Goal: Task Accomplishment & Management: Complete application form

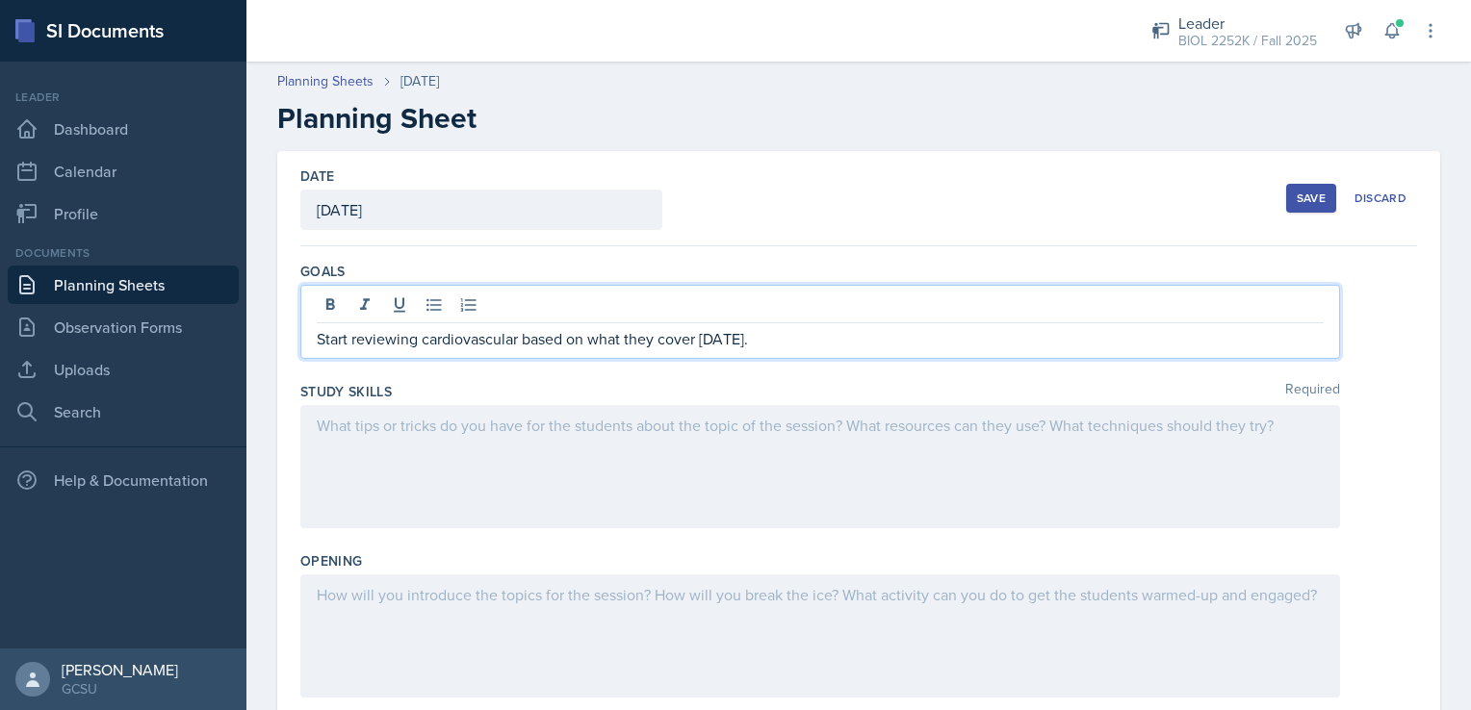
click at [736, 441] on div at bounding box center [819, 466] width 1039 height 123
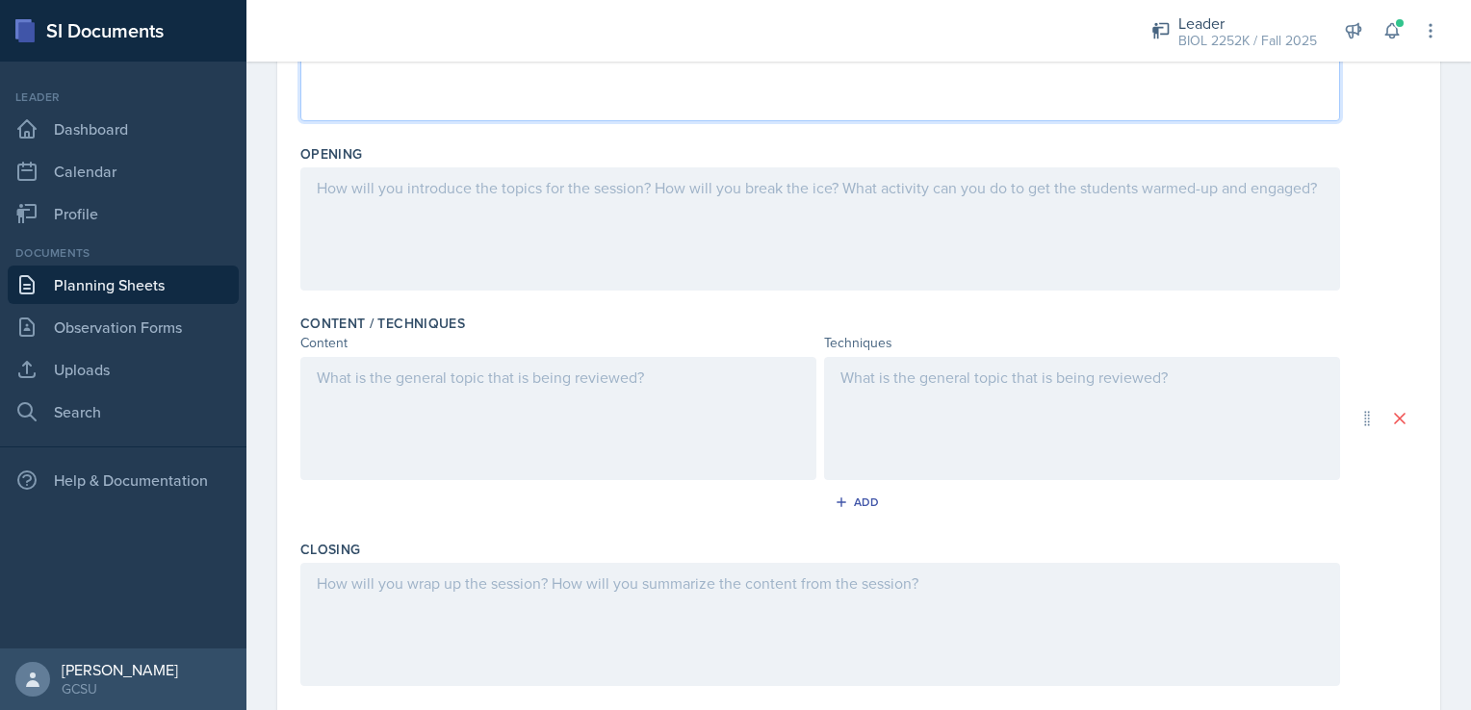
click at [632, 422] on div at bounding box center [558, 418] width 516 height 123
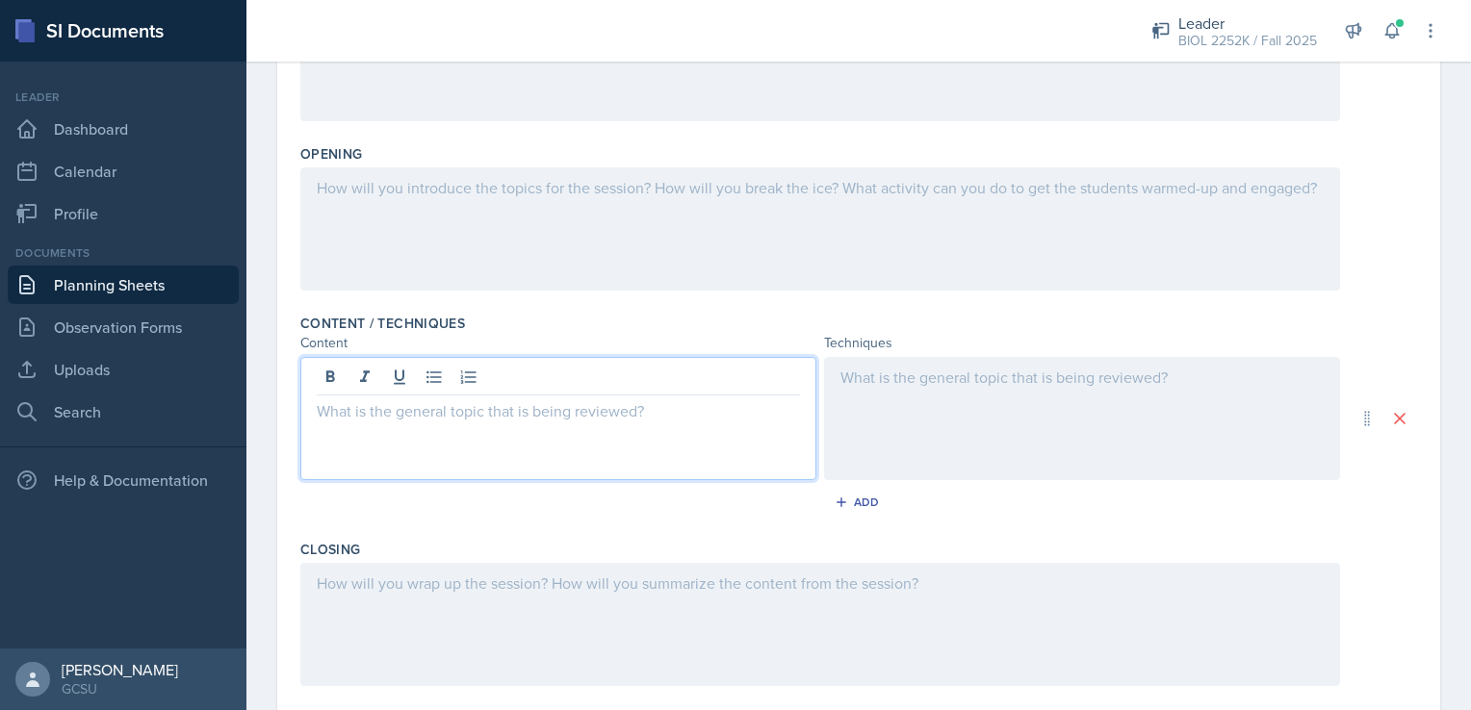
scroll to position [372, 0]
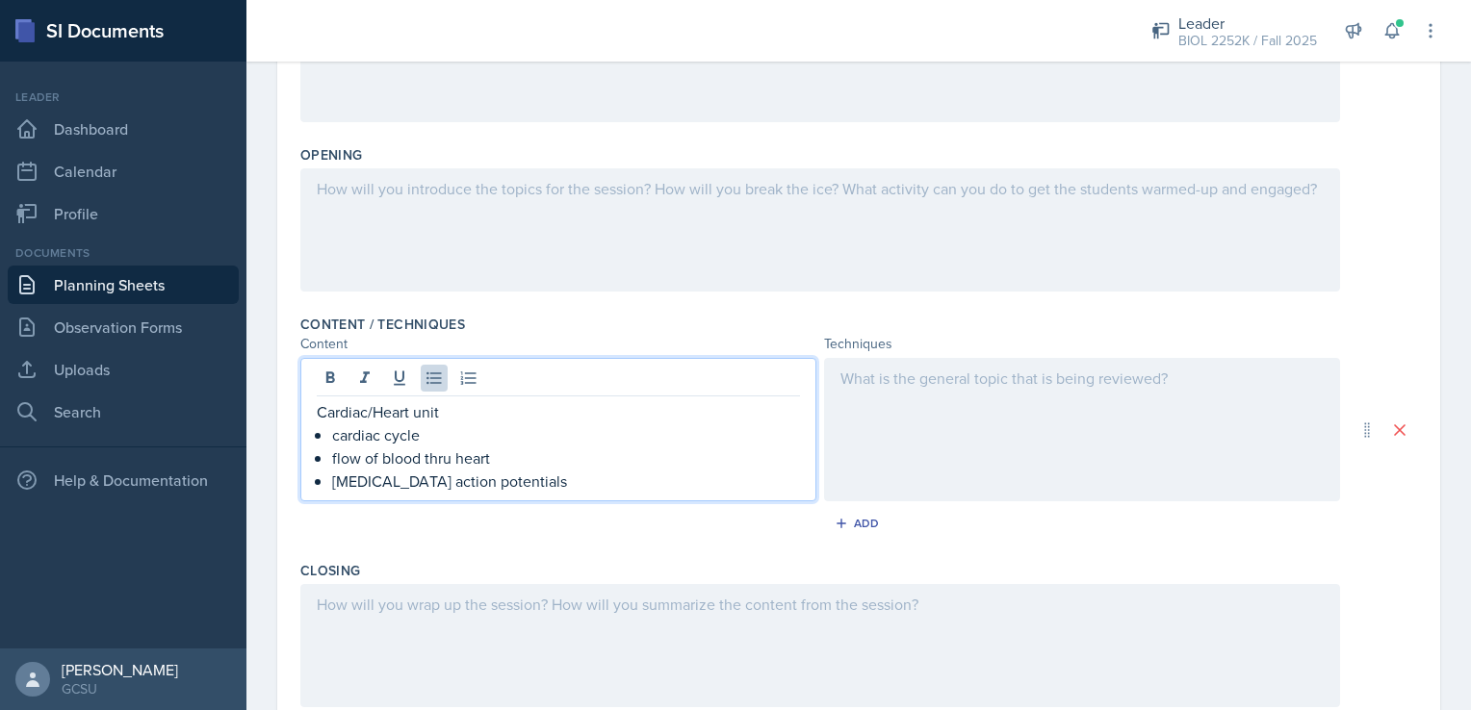
click at [865, 429] on div at bounding box center [1082, 429] width 516 height 143
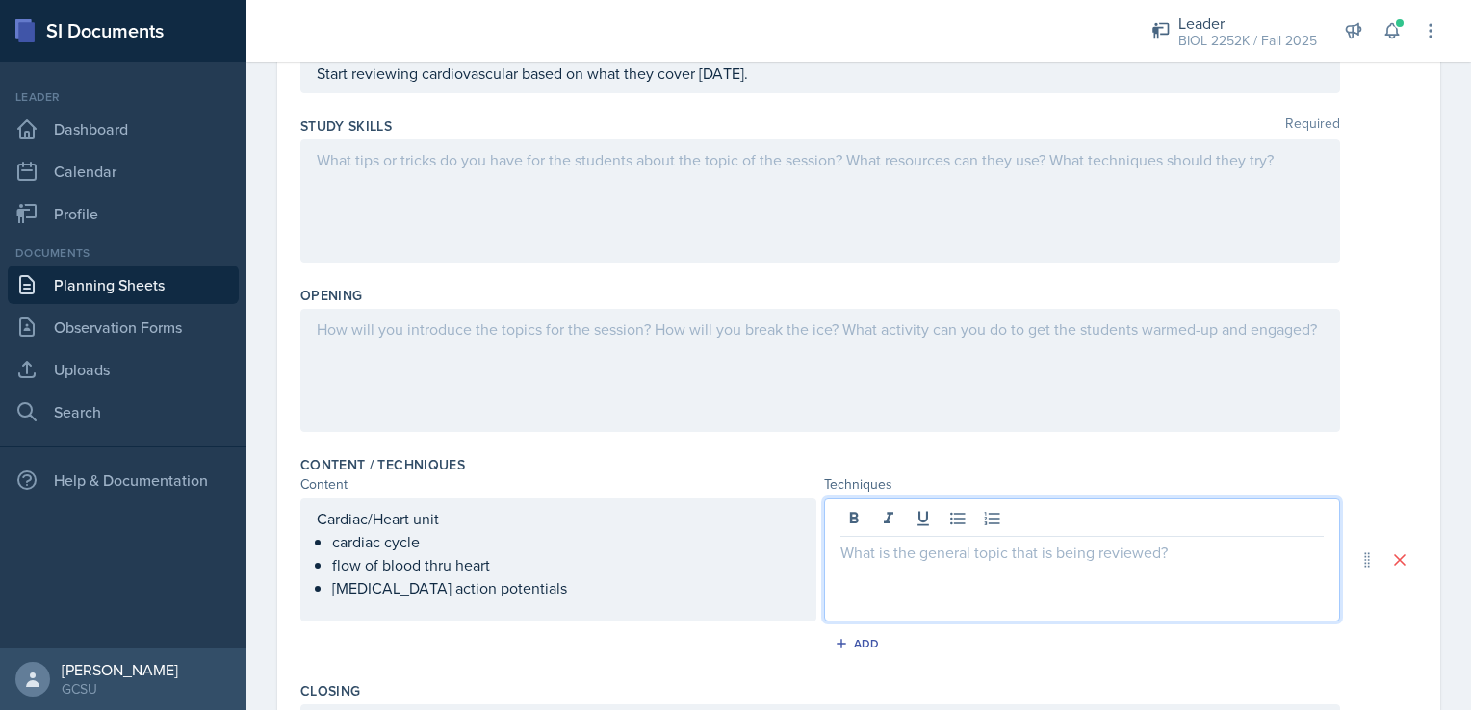
scroll to position [231, 0]
click at [986, 556] on p "We will do a gimkit." at bounding box center [1081, 553] width 483 height 23
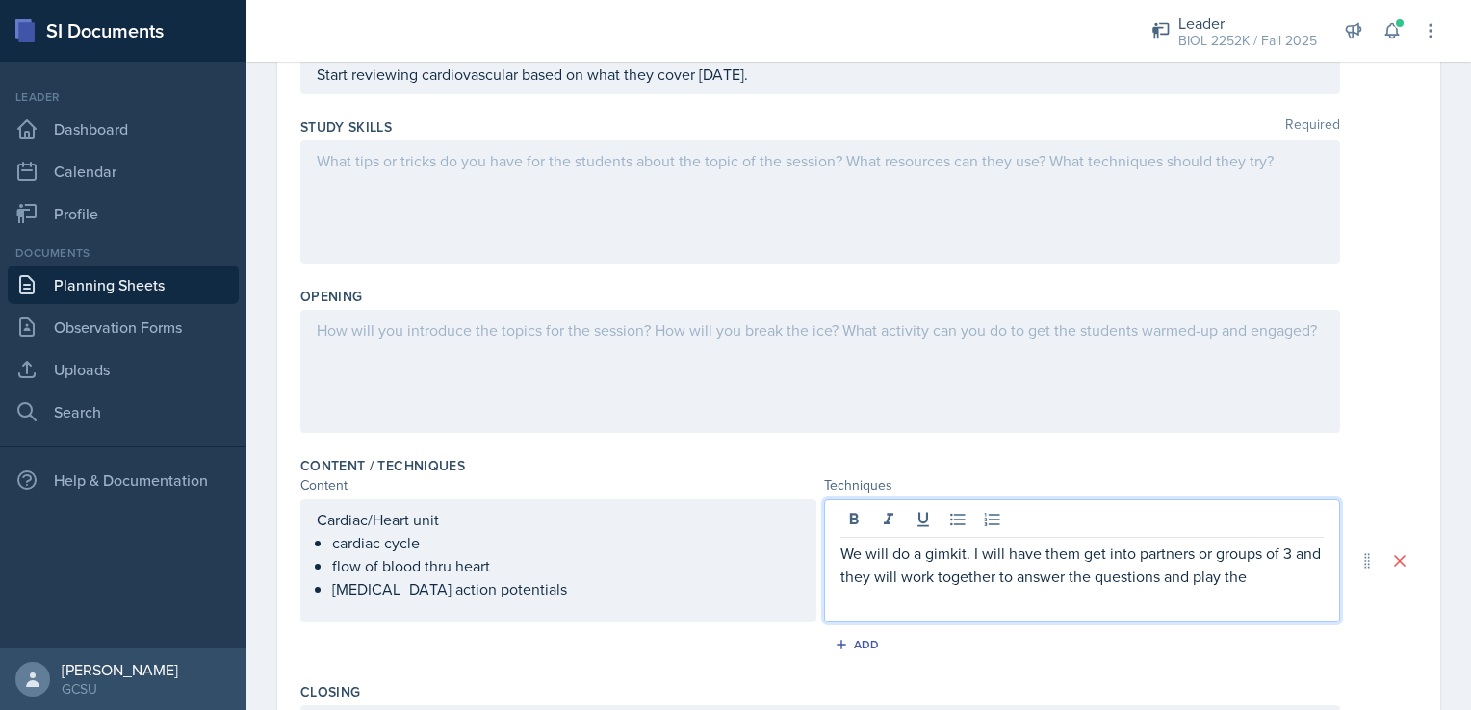
click at [1284, 579] on p "We will do a gimkit. I will have them get into partners or groups of 3 and they…" at bounding box center [1081, 565] width 483 height 46
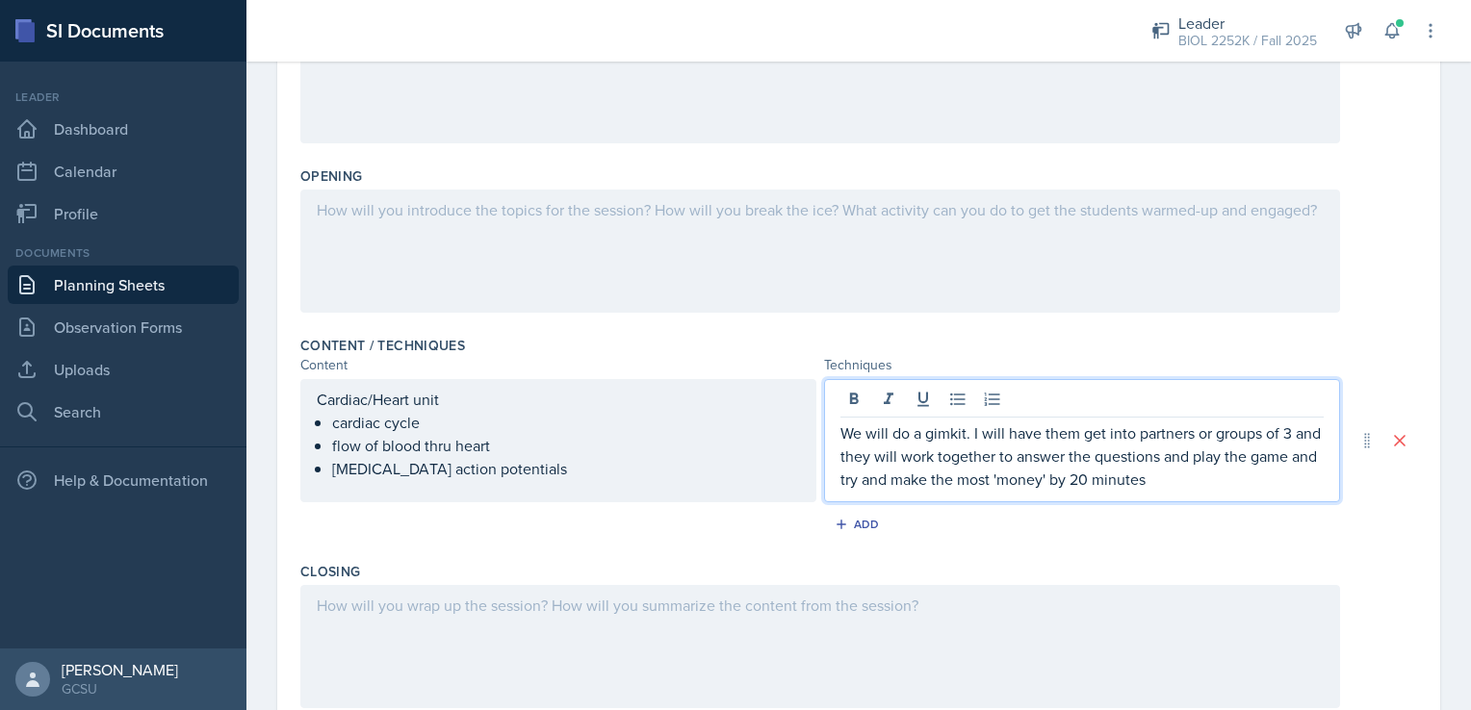
scroll to position [389, 0]
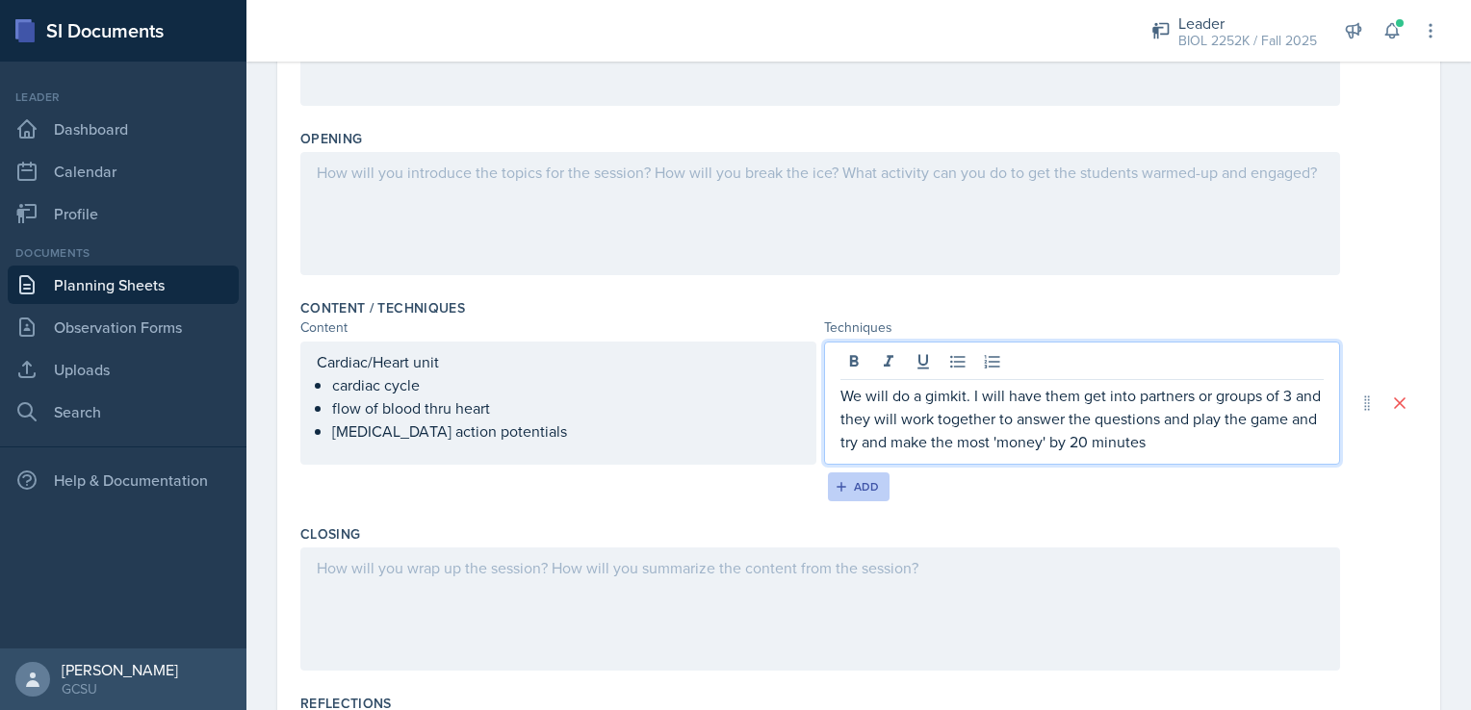
click at [862, 483] on div "Add" at bounding box center [858, 486] width 41 height 15
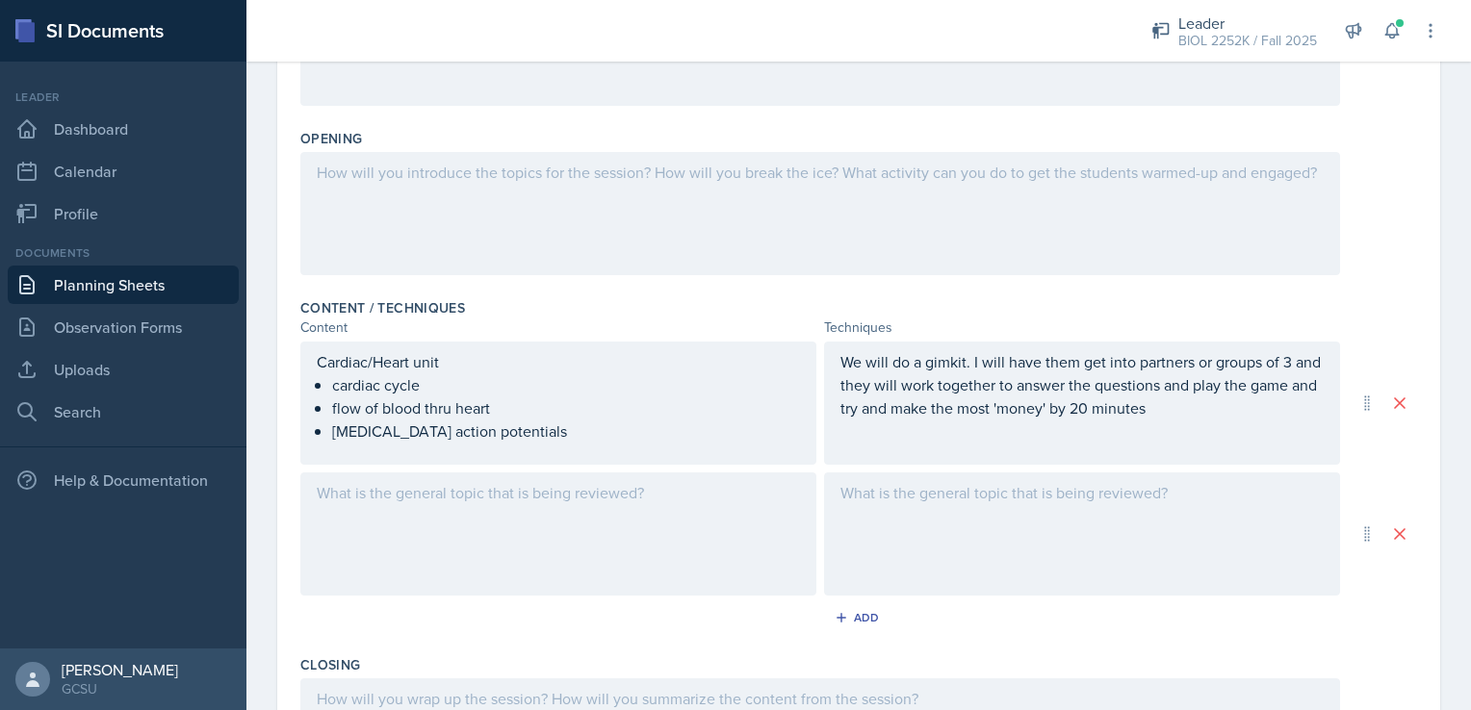
click at [697, 509] on div at bounding box center [558, 534] width 516 height 123
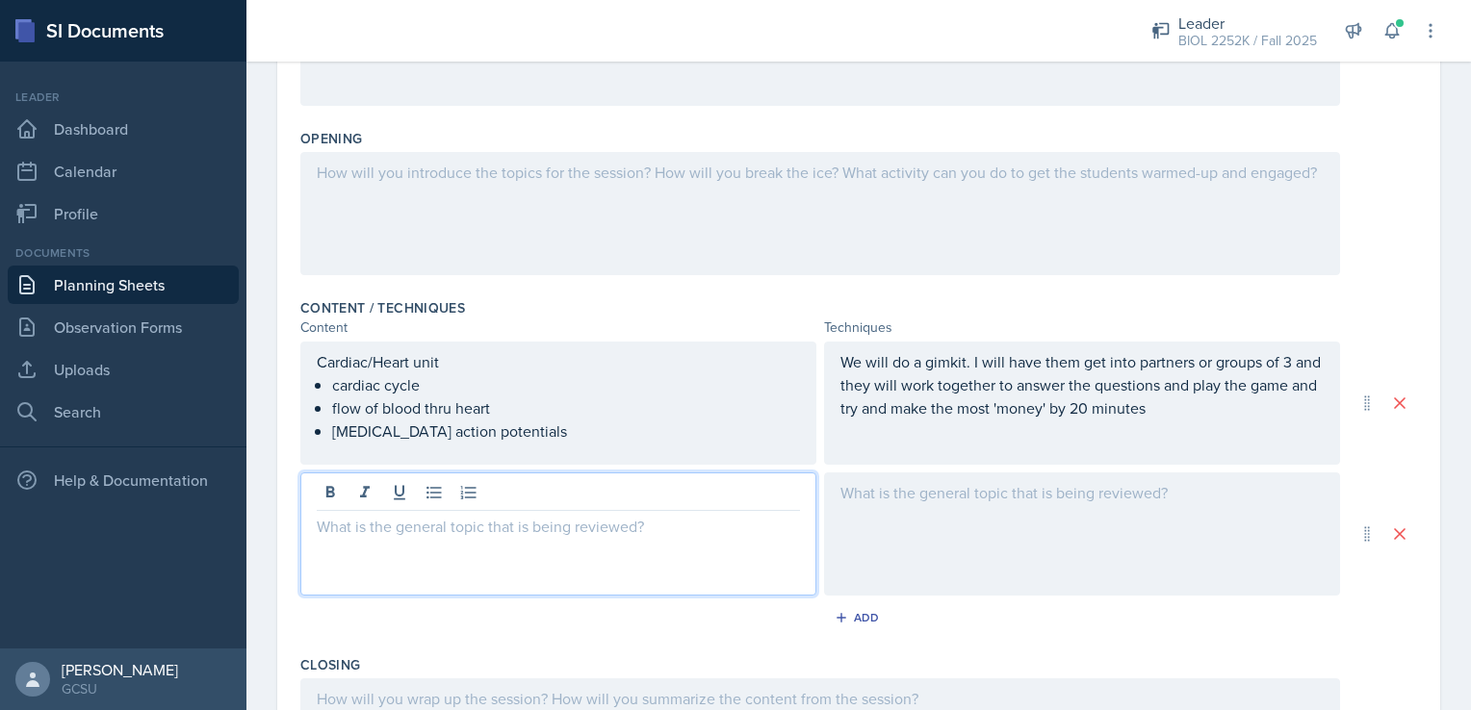
scroll to position [423, 0]
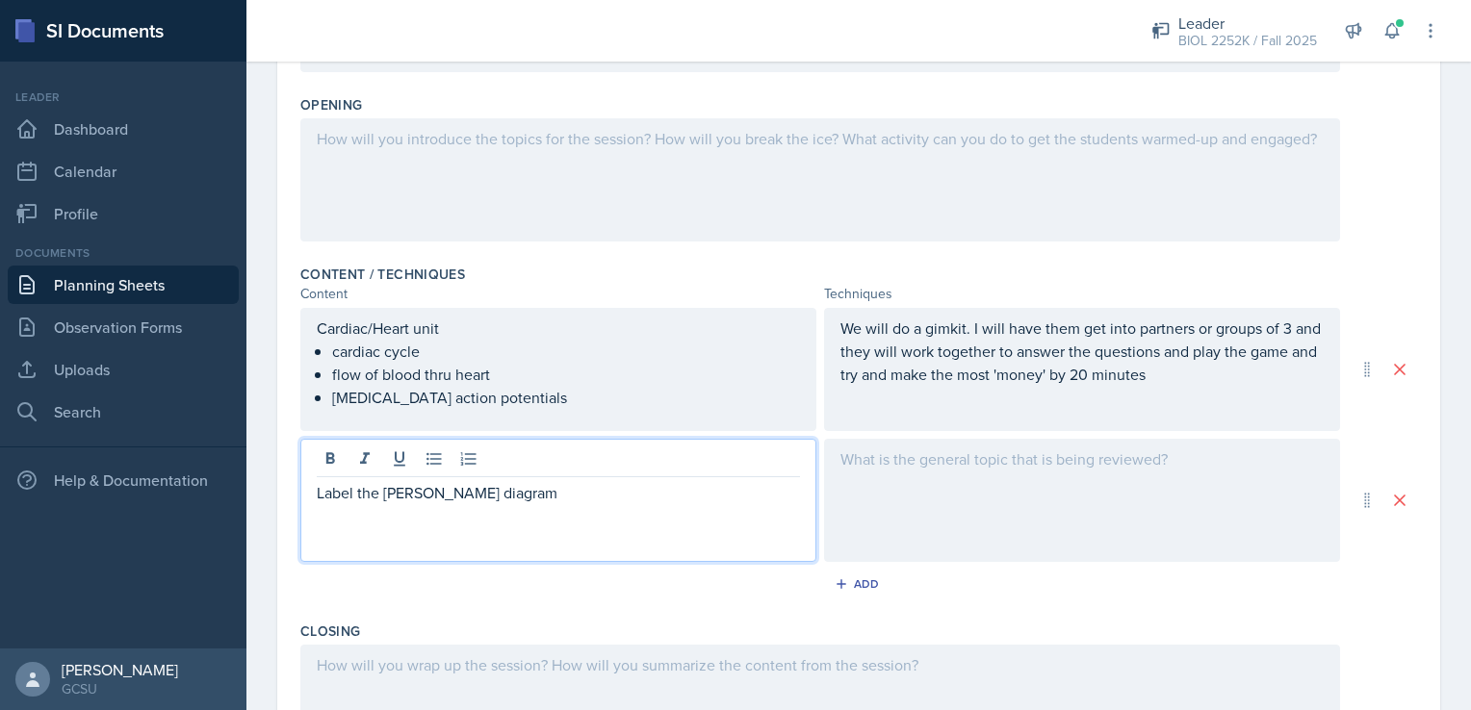
click at [929, 483] on div at bounding box center [1082, 500] width 516 height 123
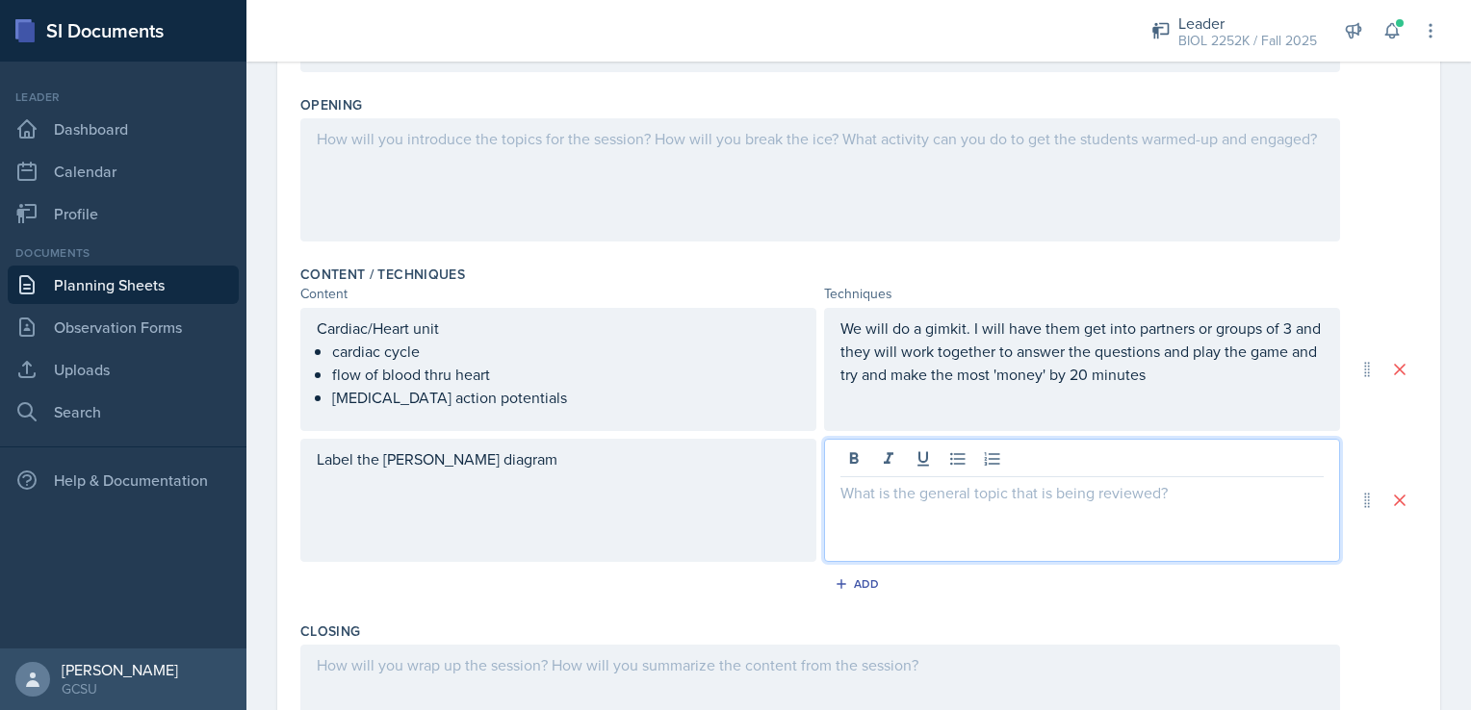
scroll to position [455, 0]
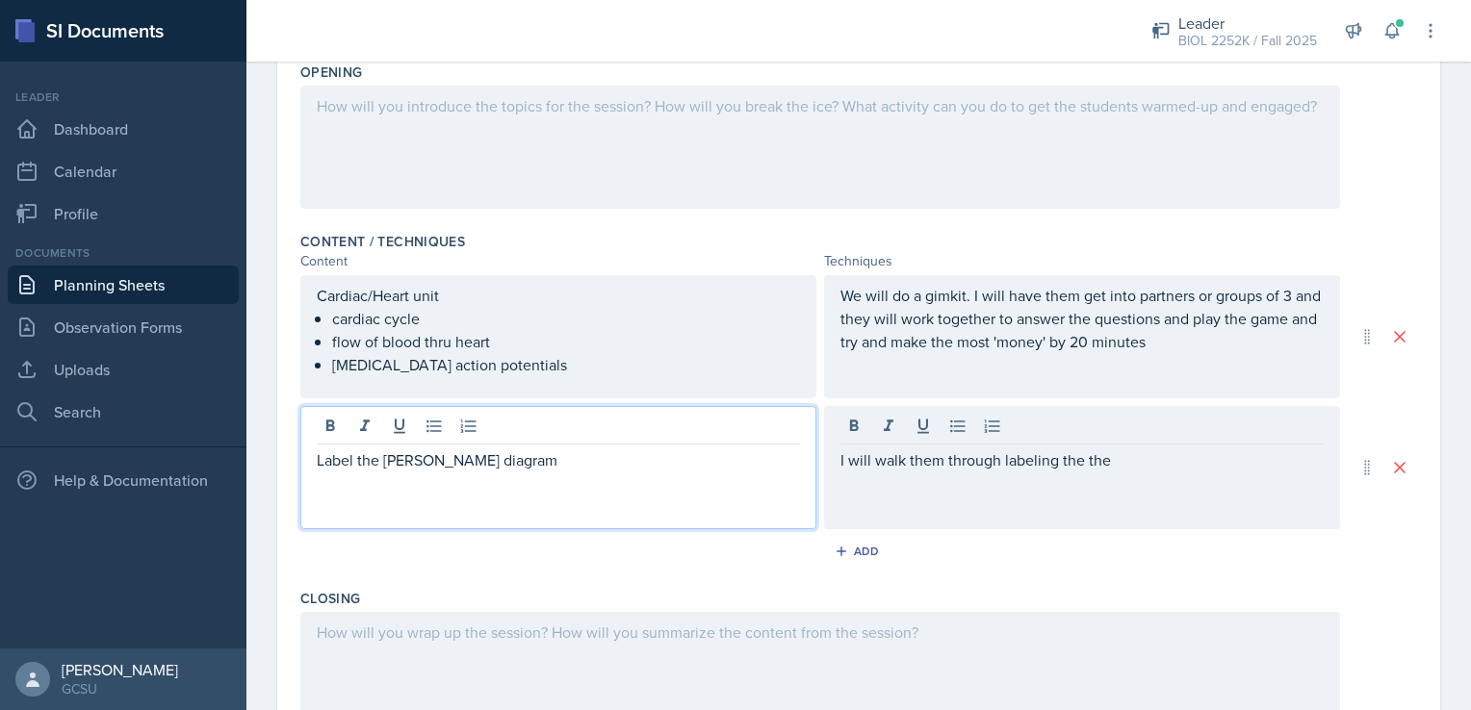
click at [385, 426] on div "Label the [PERSON_NAME] diagram" at bounding box center [558, 467] width 516 height 123
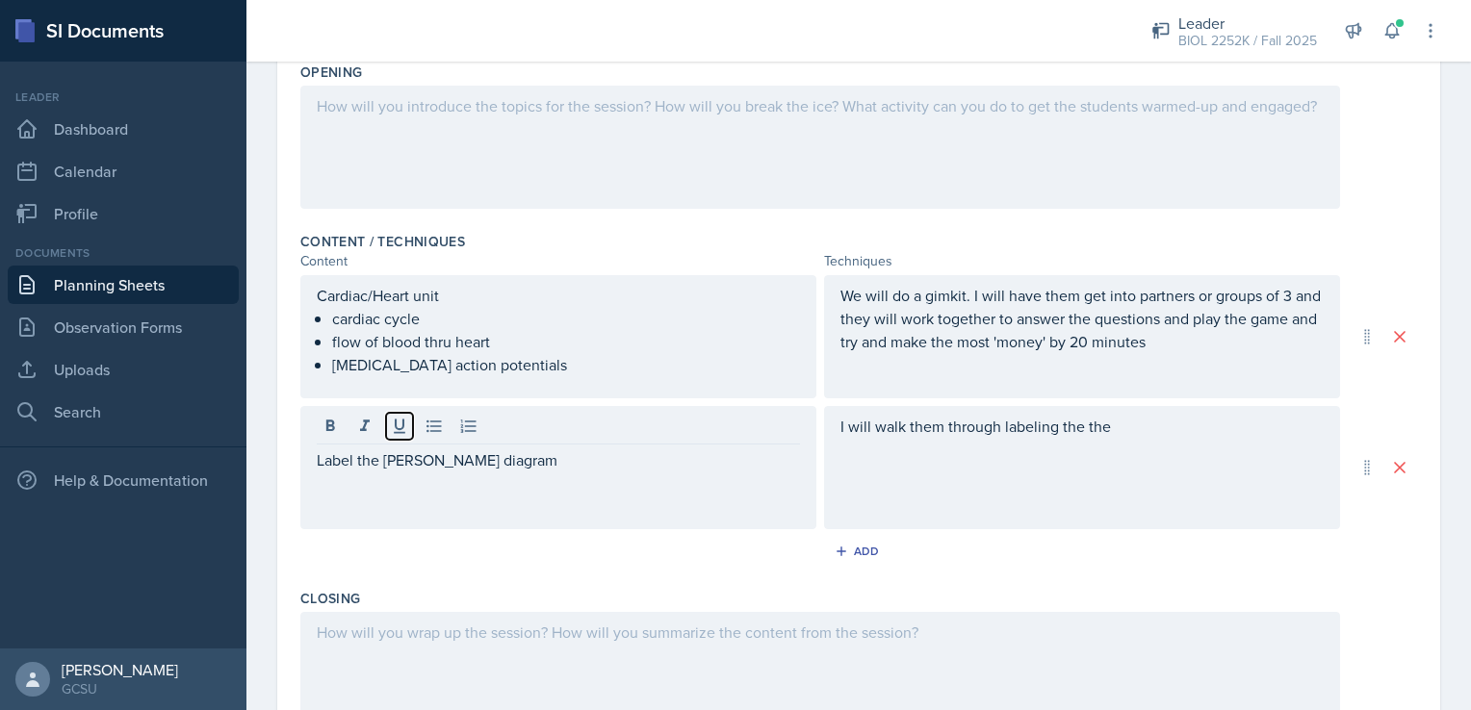
click at [386, 426] on button at bounding box center [399, 426] width 27 height 27
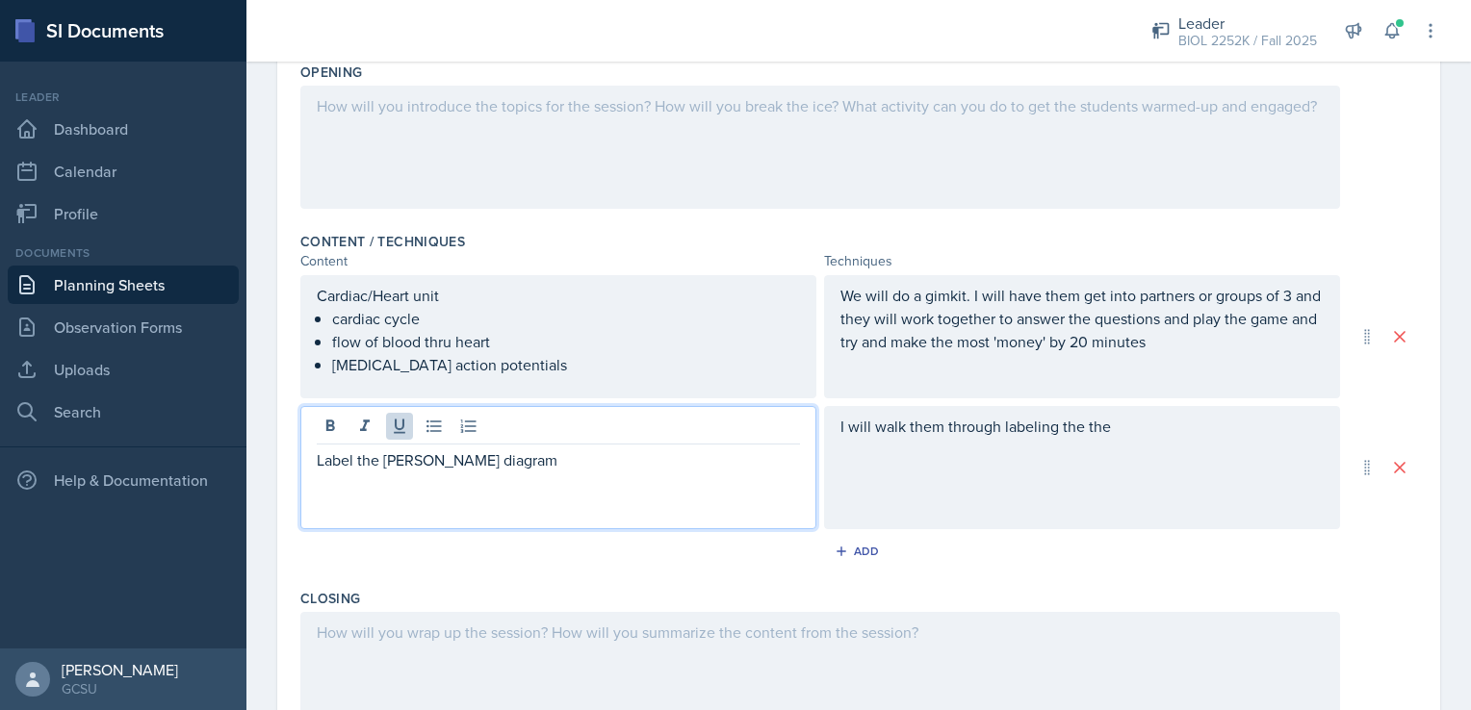
click at [378, 456] on p "Label the [PERSON_NAME] diagram" at bounding box center [558, 460] width 483 height 23
click at [385, 456] on p "Label the [PERSON_NAME] diagram" at bounding box center [558, 460] width 483 height 23
drag, startPoint x: 385, startPoint y: 456, endPoint x: 523, endPoint y: 463, distance: 137.8
click at [523, 463] on p "Label the [PERSON_NAME] diagram" at bounding box center [558, 460] width 483 height 23
click at [1116, 422] on div "I will walk them through labeling the the" at bounding box center [1082, 467] width 516 height 123
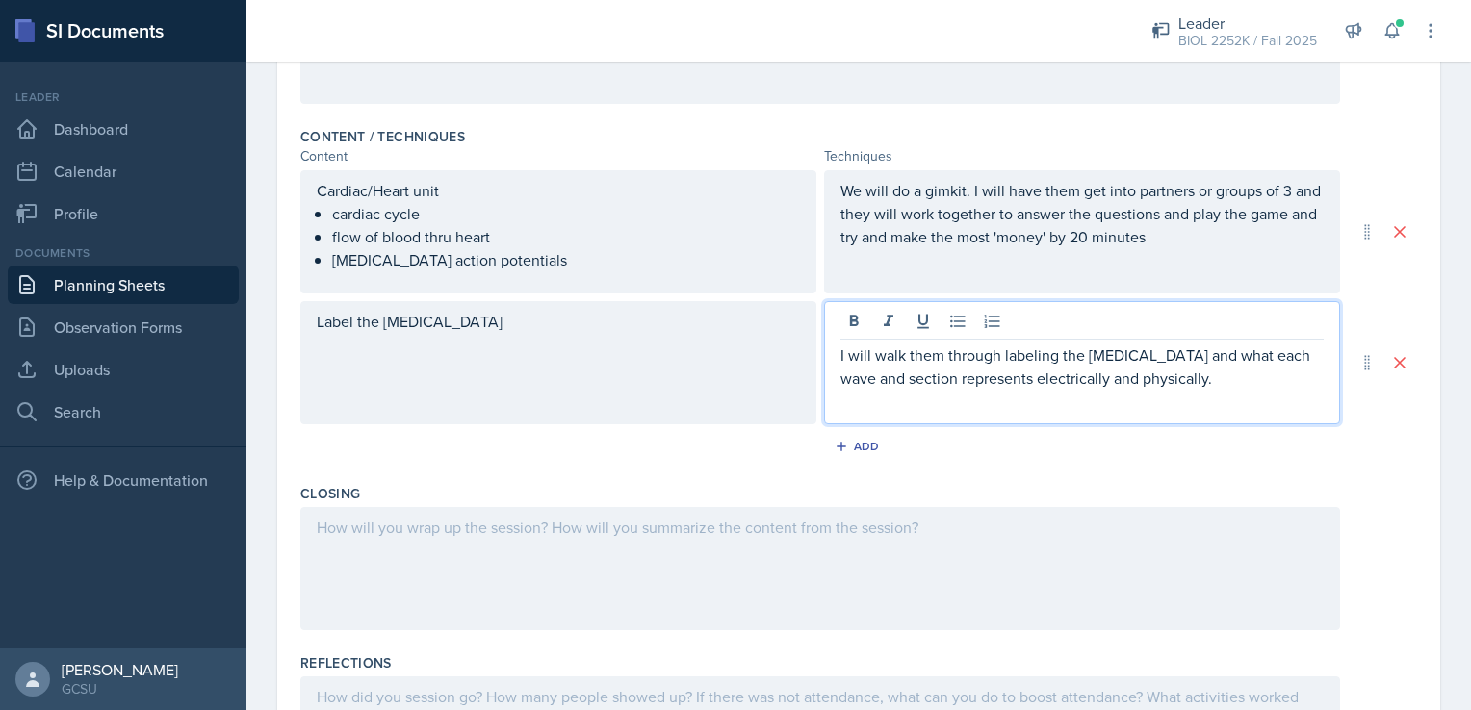
scroll to position [545, 0]
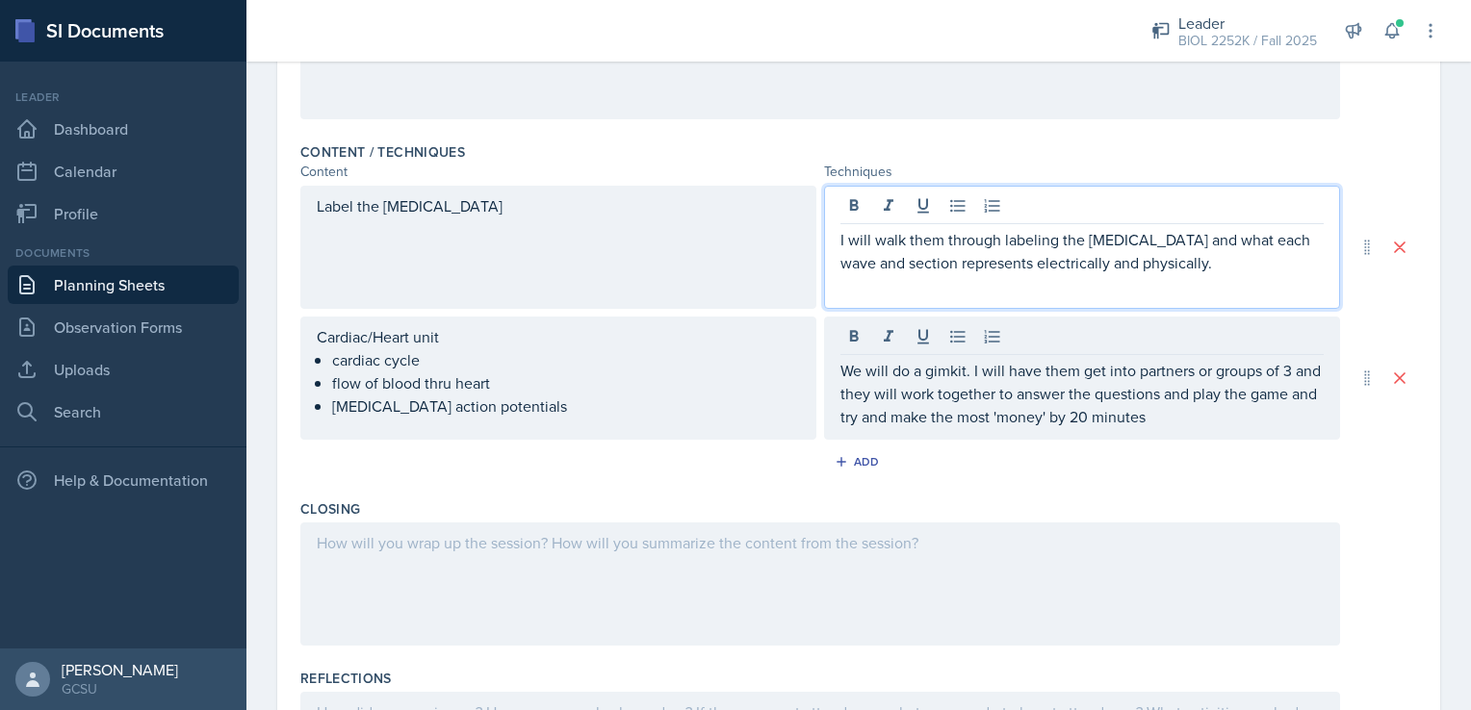
click at [1158, 229] on p "I will walk them through labeling the [MEDICAL_DATA] and what each wave and sec…" at bounding box center [1081, 251] width 483 height 46
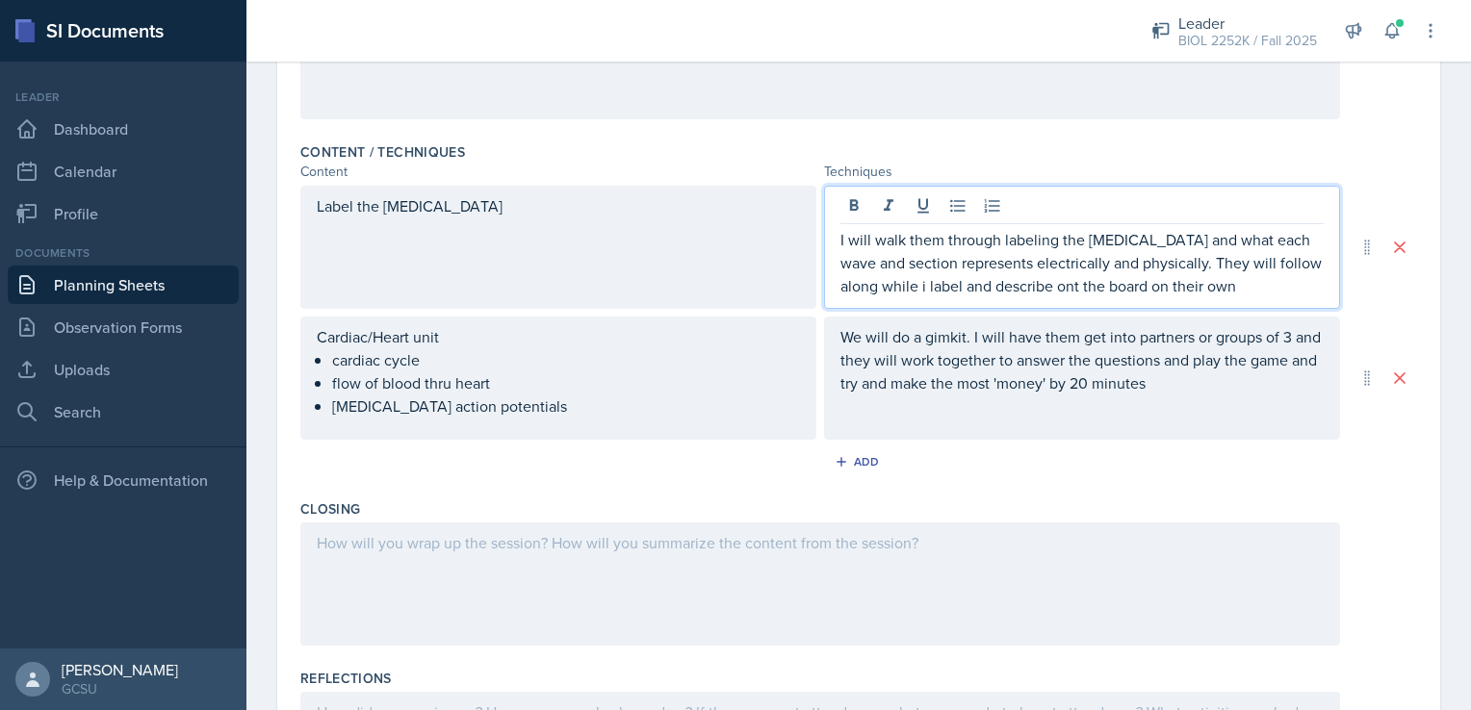
click at [1033, 286] on p "I will walk them through labeling the [MEDICAL_DATA] and what each wave and sec…" at bounding box center [1081, 262] width 483 height 69
click at [1206, 278] on p "I will walk them through labeling the [MEDICAL_DATA] and what each wave and sec…" at bounding box center [1081, 262] width 483 height 69
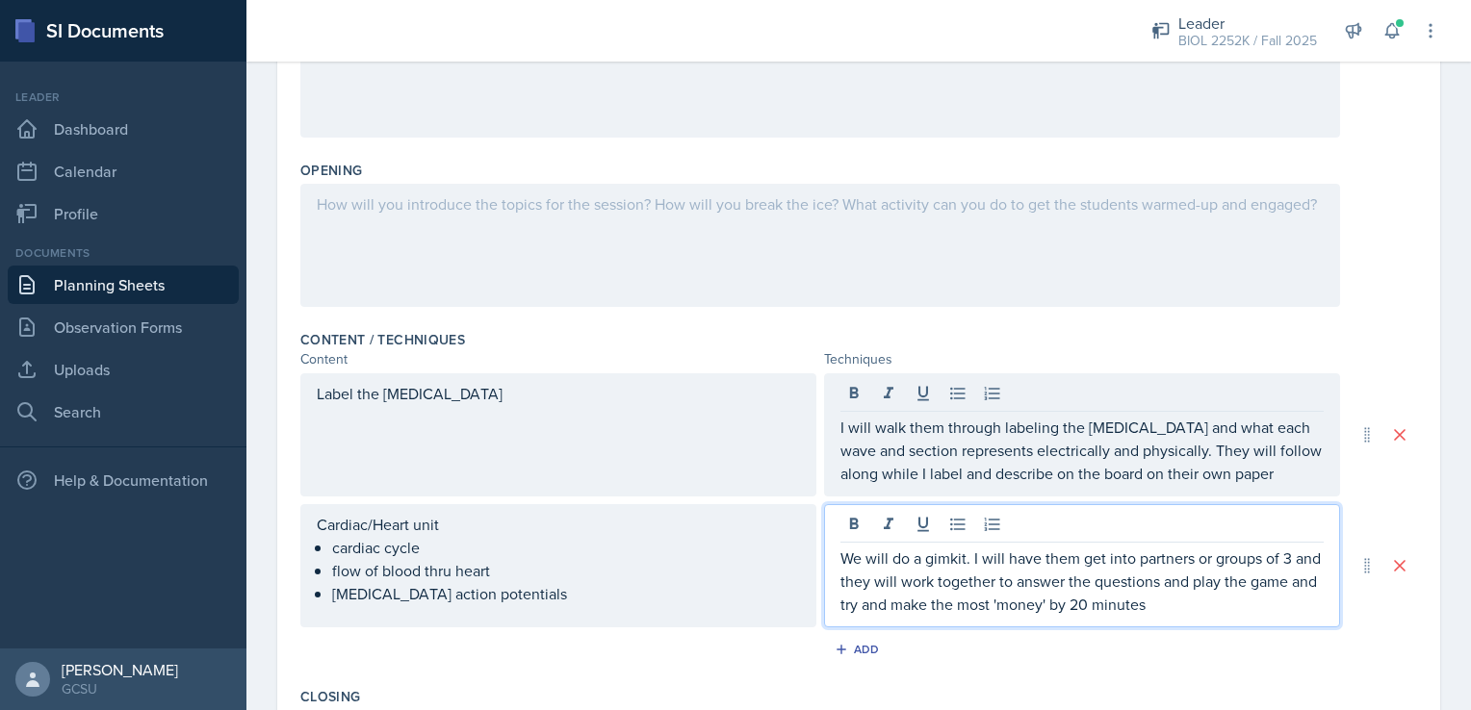
scroll to position [390, 0]
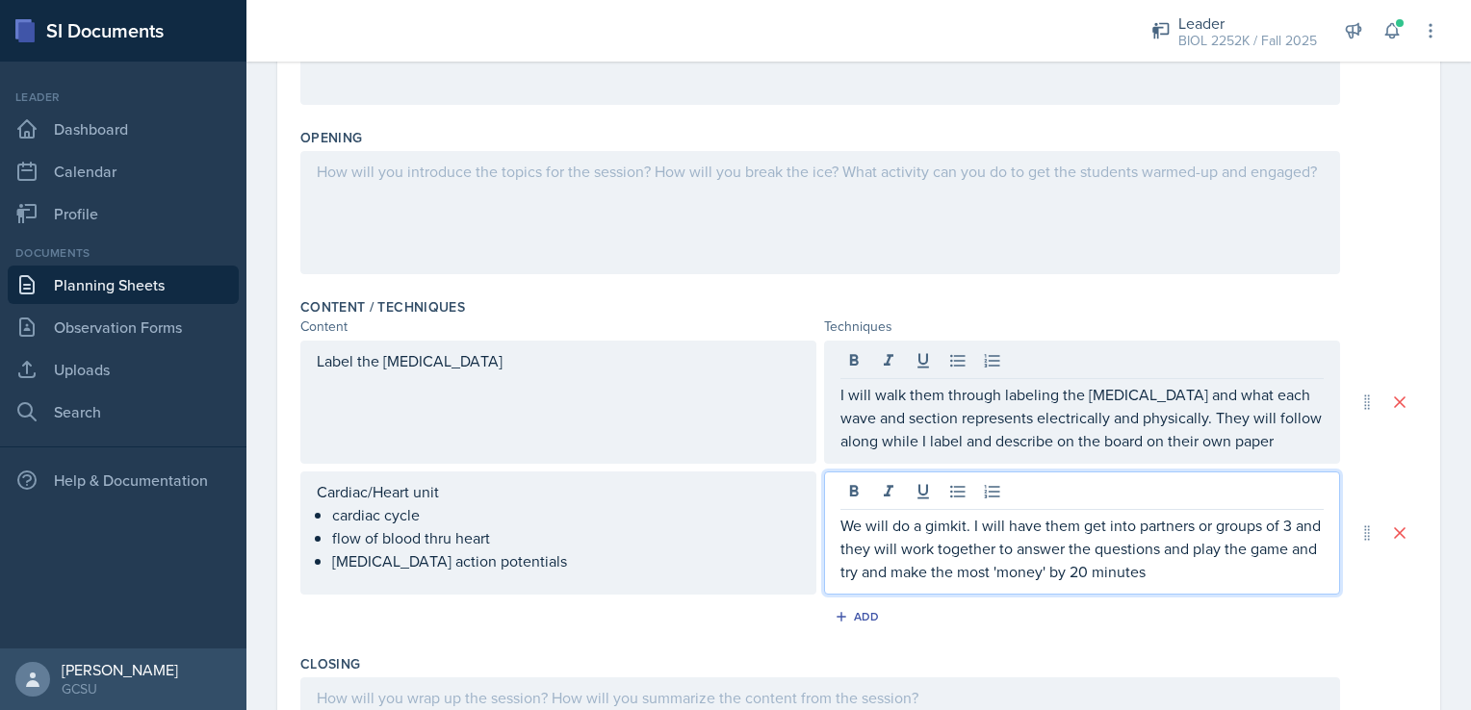
click at [1151, 568] on p "We will do a gimkit. I will have them get into partners or groups of 3 and they…" at bounding box center [1081, 548] width 483 height 69
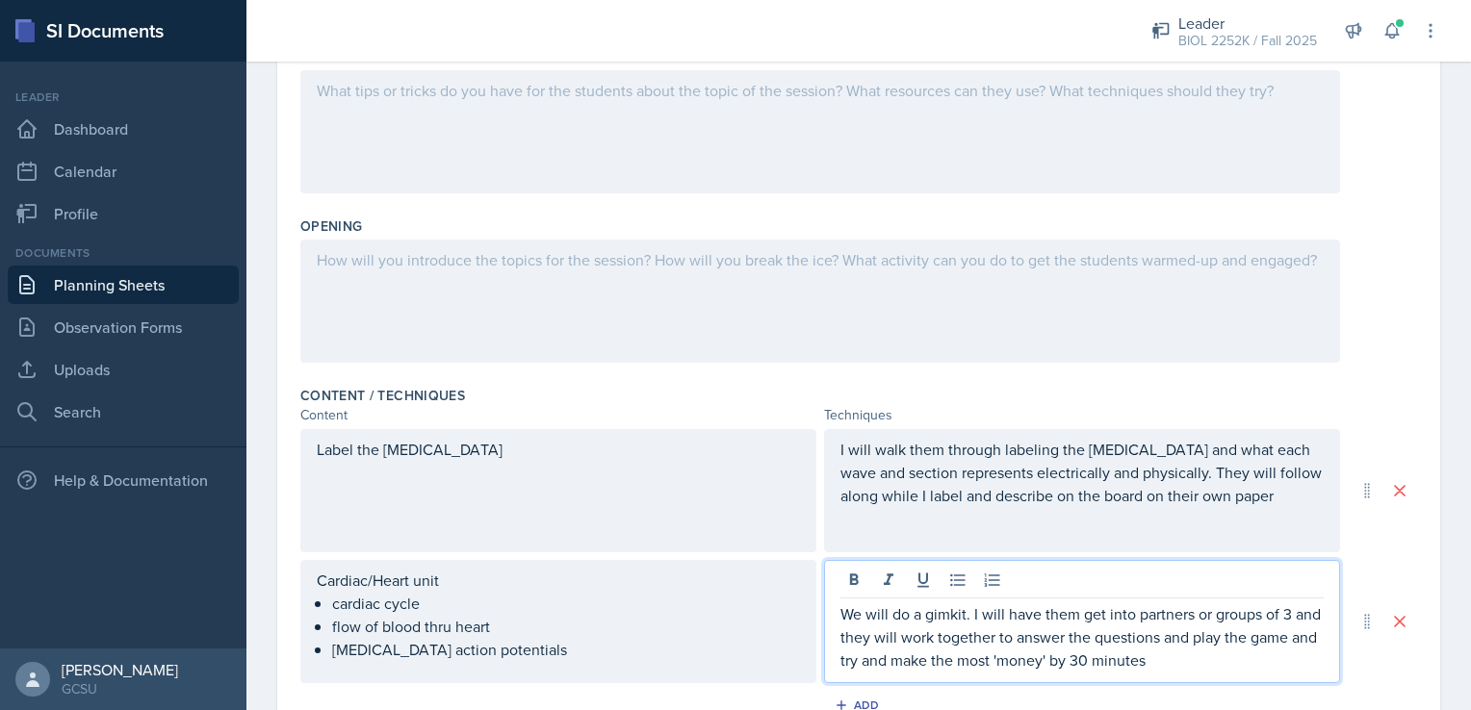
scroll to position [301, 0]
click at [785, 274] on div at bounding box center [819, 301] width 1039 height 123
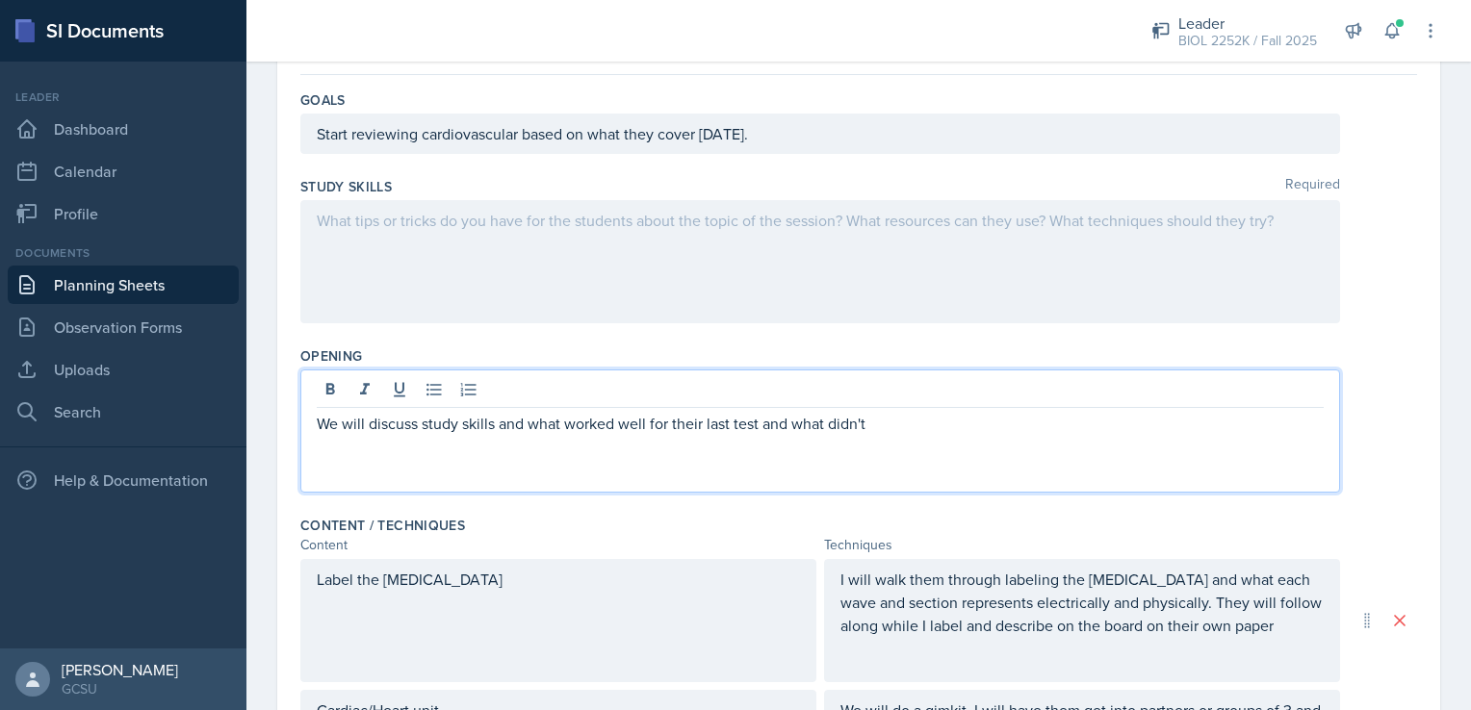
scroll to position [169, 0]
click at [574, 241] on div at bounding box center [819, 263] width 1039 height 123
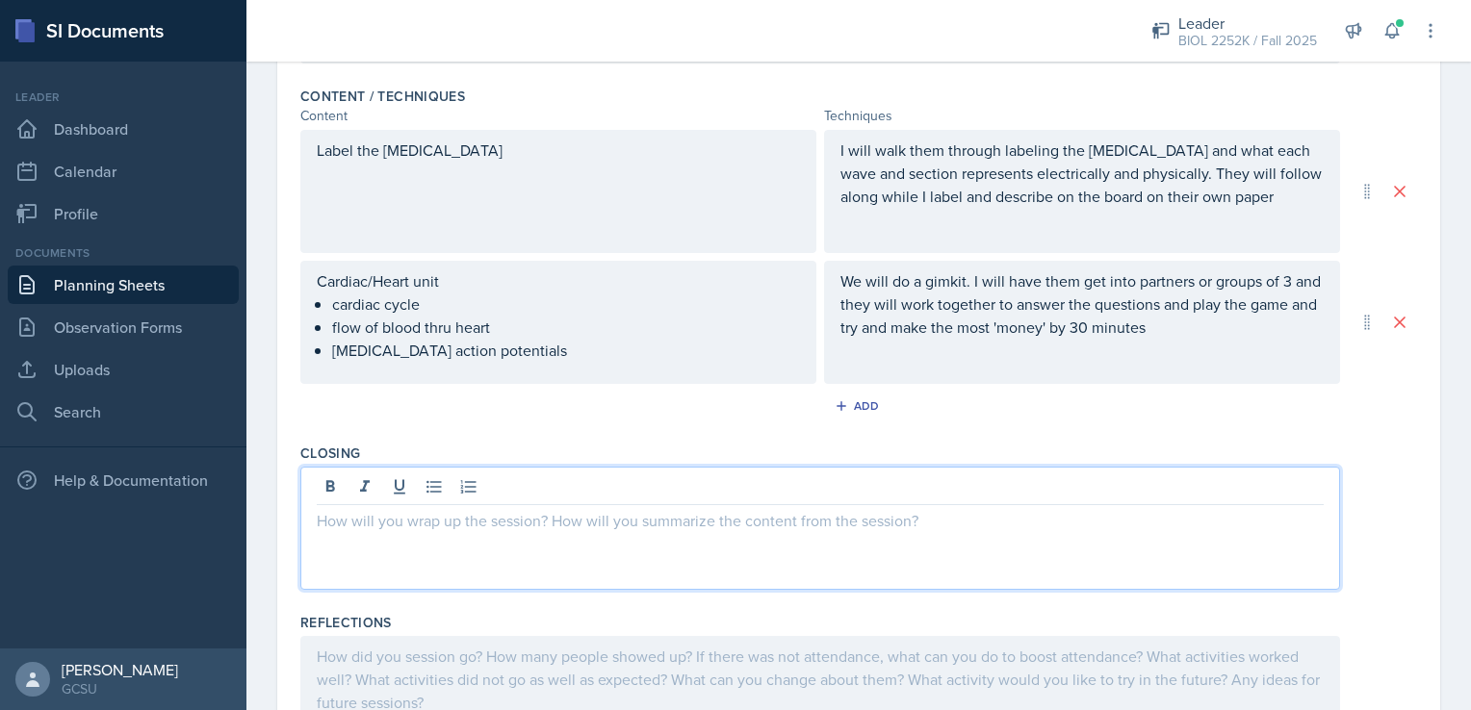
scroll to position [633, 0]
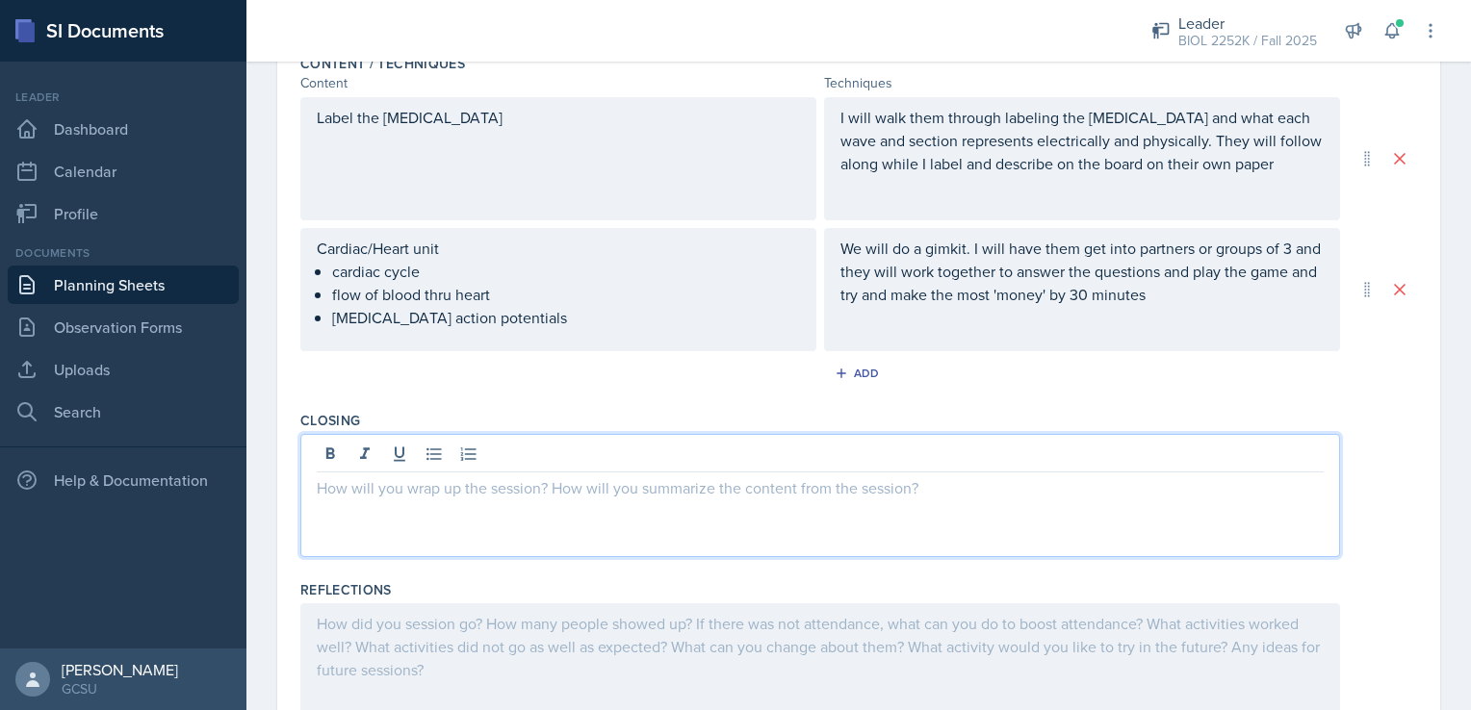
click at [651, 480] on p at bounding box center [820, 487] width 1007 height 23
click at [1240, 168] on p "I will walk them through labeling the [MEDICAL_DATA] and what each wave and sec…" at bounding box center [1081, 140] width 483 height 69
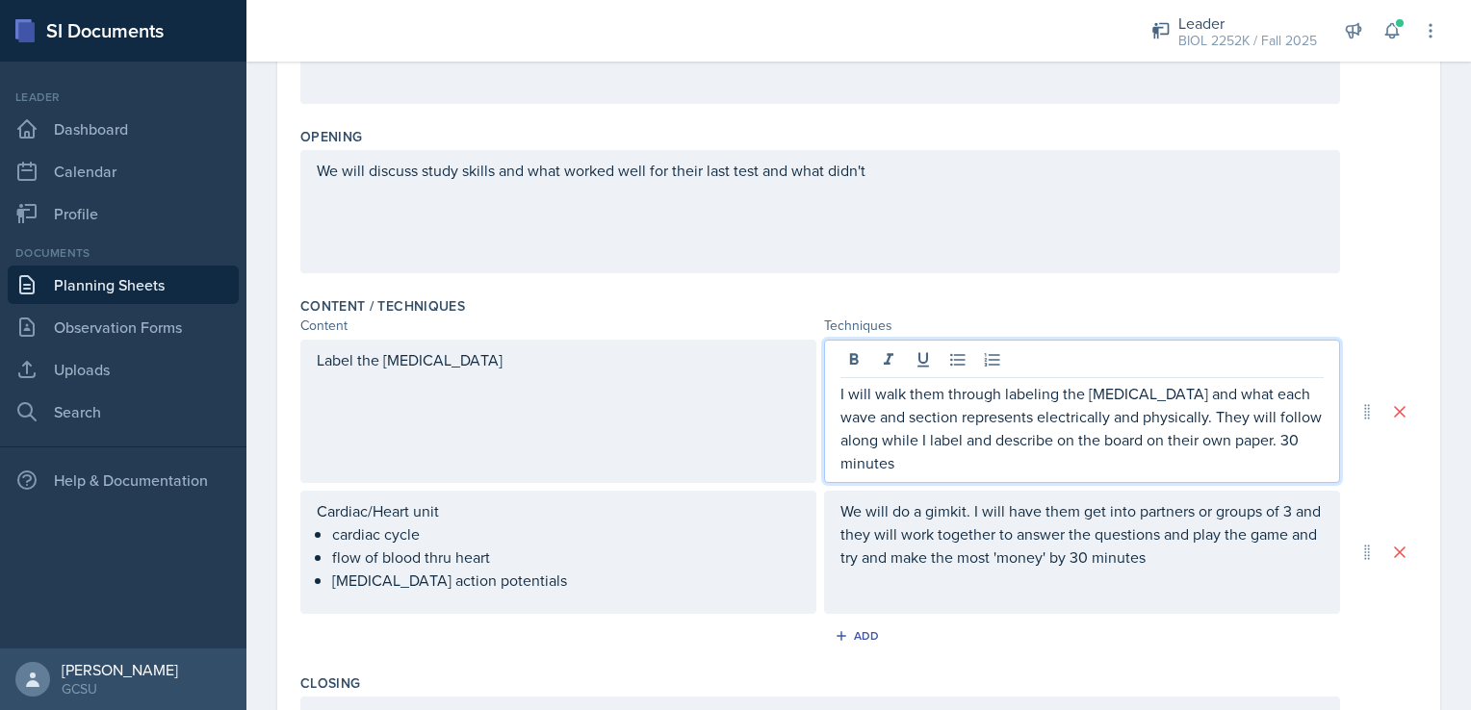
scroll to position [424, 0]
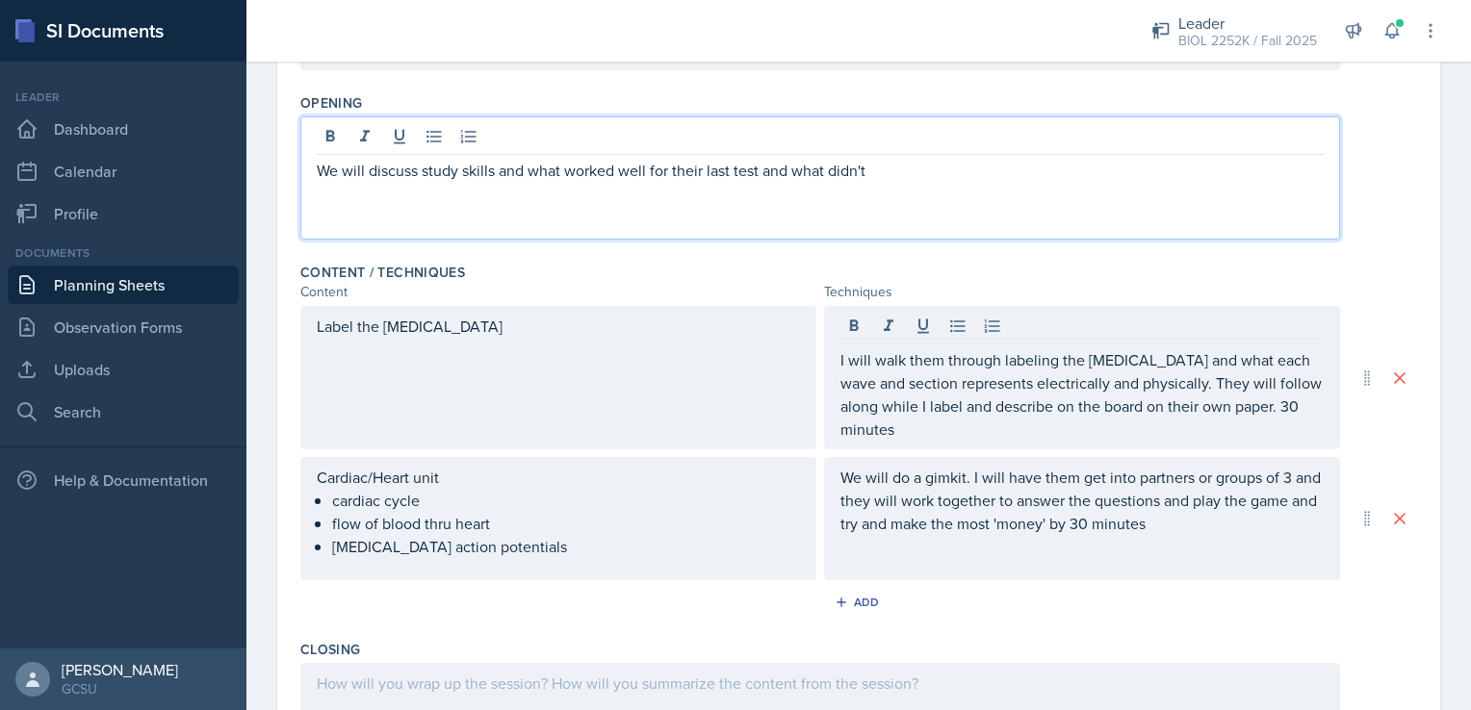
click at [904, 167] on p "We will discuss study skills and what worked well for their last test and what …" at bounding box center [820, 170] width 1007 height 23
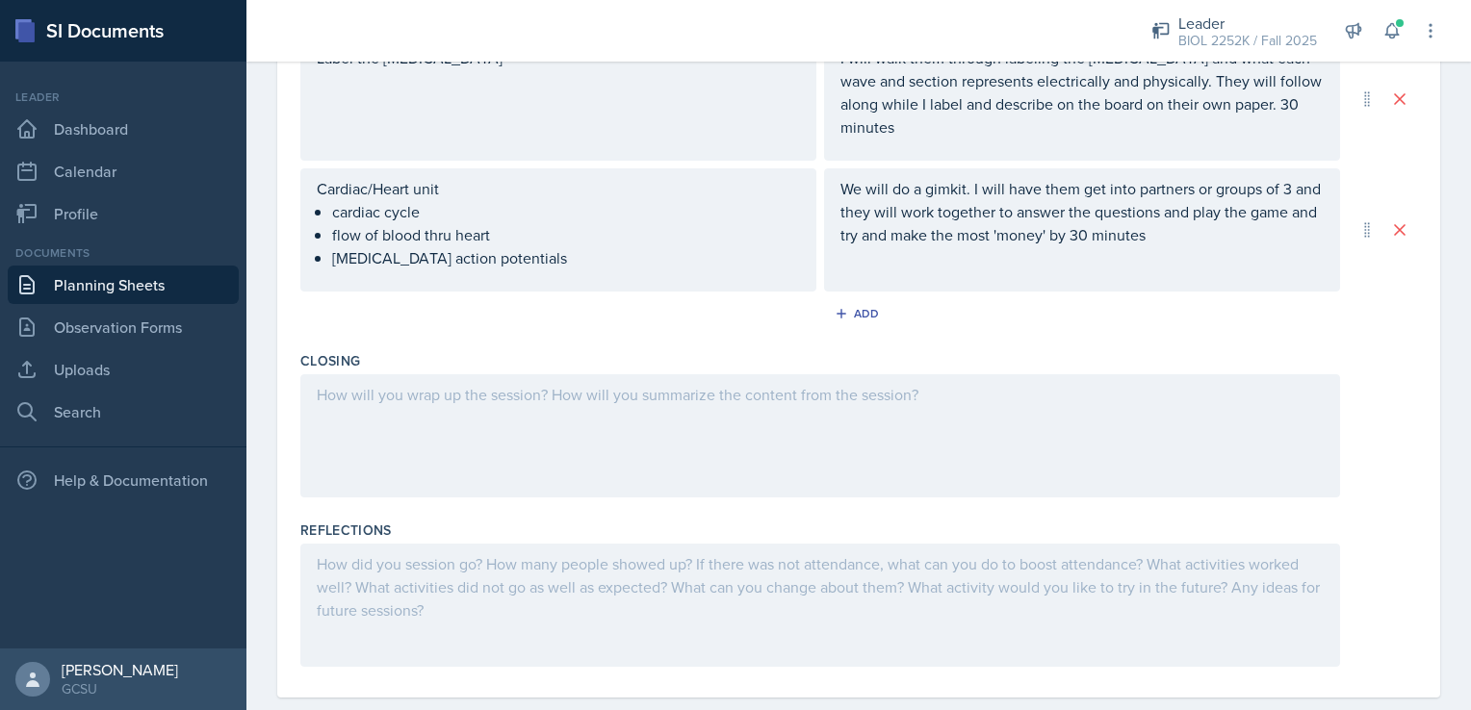
click at [679, 378] on div at bounding box center [819, 435] width 1039 height 123
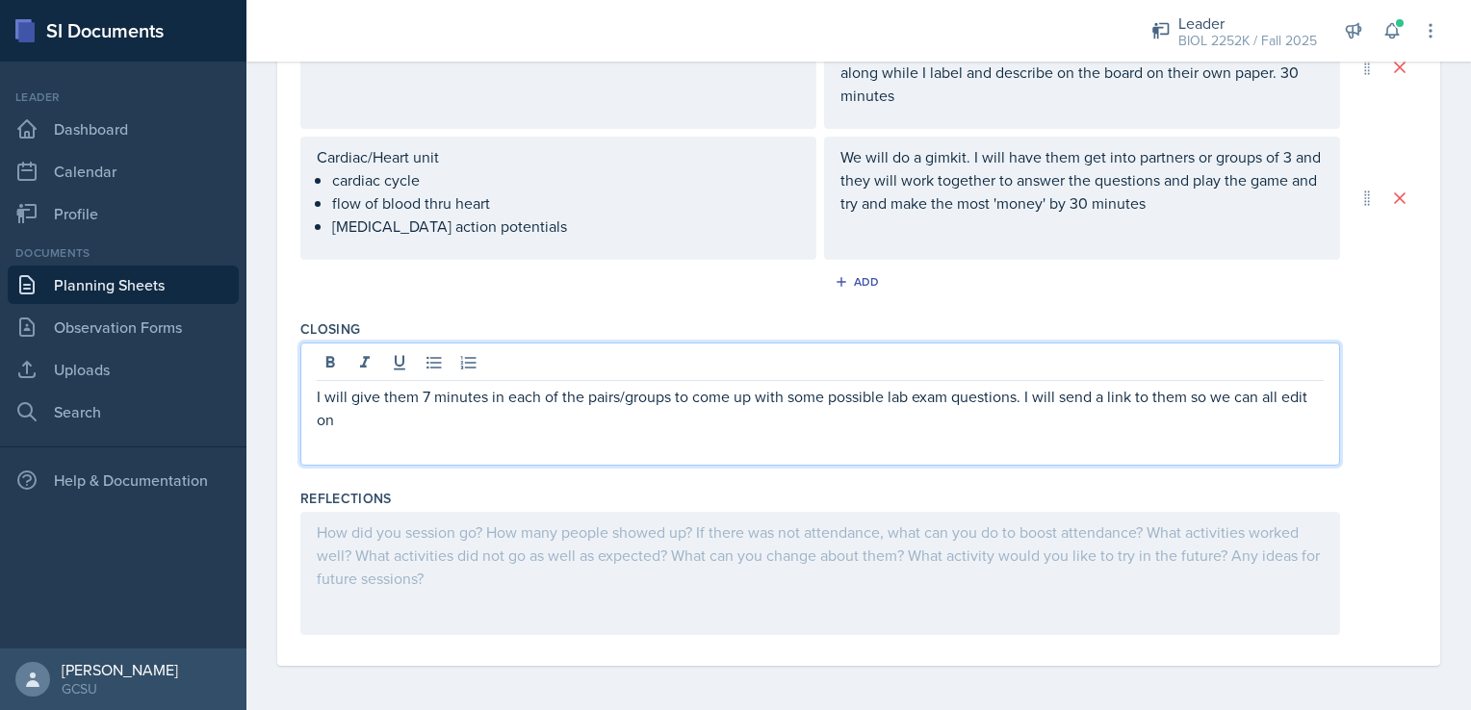
drag, startPoint x: 1025, startPoint y: 398, endPoint x: 1075, endPoint y: 453, distance: 74.3
click at [1075, 453] on div "I will give them 7 minutes in each of the pairs/groups to come up with some pos…" at bounding box center [819, 404] width 1039 height 123
click at [1048, 395] on p "I will give them 7 minutes in each of the pairs/groups to come up with some pos…" at bounding box center [820, 408] width 1007 height 46
click at [1254, 398] on p "I will give them 7 minutes in each of the pairs/groups to come up with some pos…" at bounding box center [820, 396] width 1007 height 23
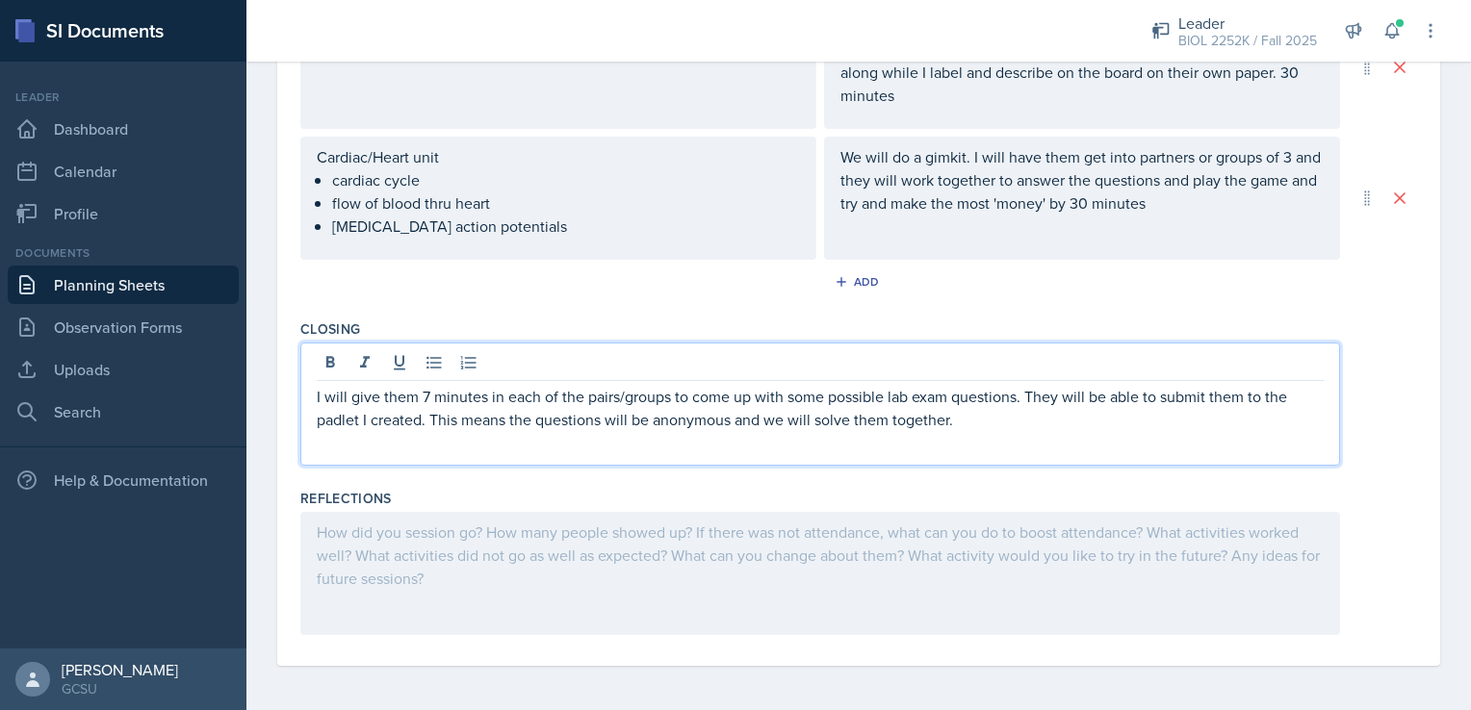
click at [1146, 411] on p "I will give them 7 minutes in each of the pairs/groups to come up with some pos…" at bounding box center [820, 408] width 1007 height 46
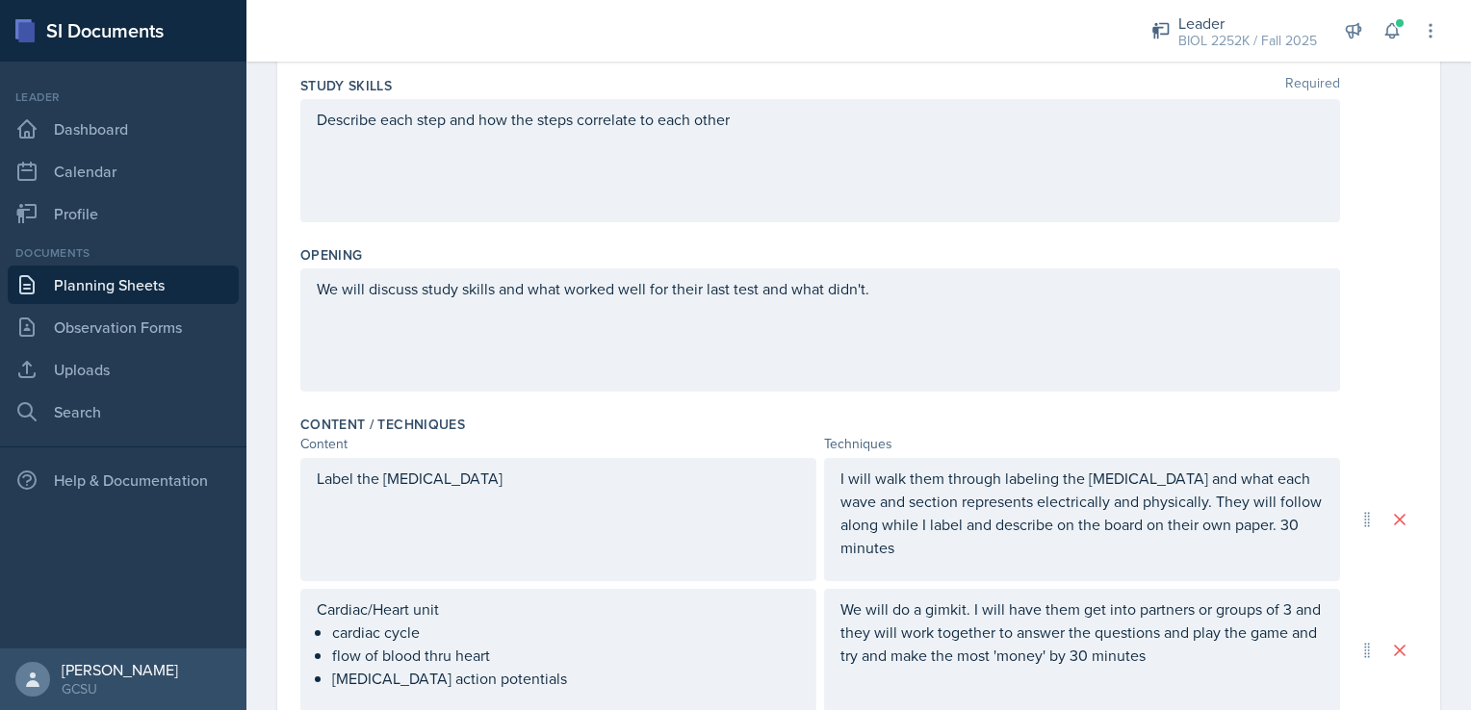
scroll to position [306, 0]
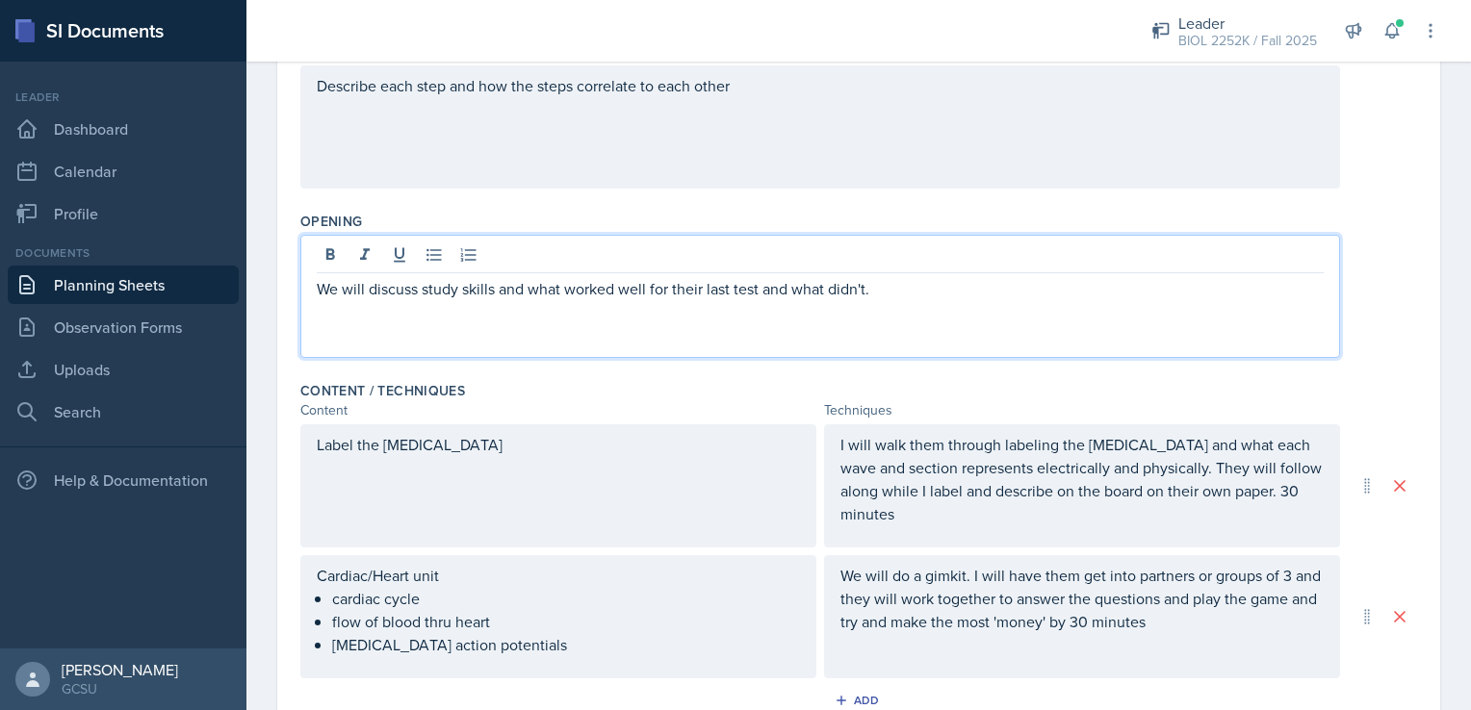
click at [893, 294] on p "We will discuss study skills and what worked well for their last test and what …" at bounding box center [820, 288] width 1007 height 23
click at [1286, 287] on p "We will discuss study skills and what worked well for their last test and what …" at bounding box center [820, 288] width 1007 height 23
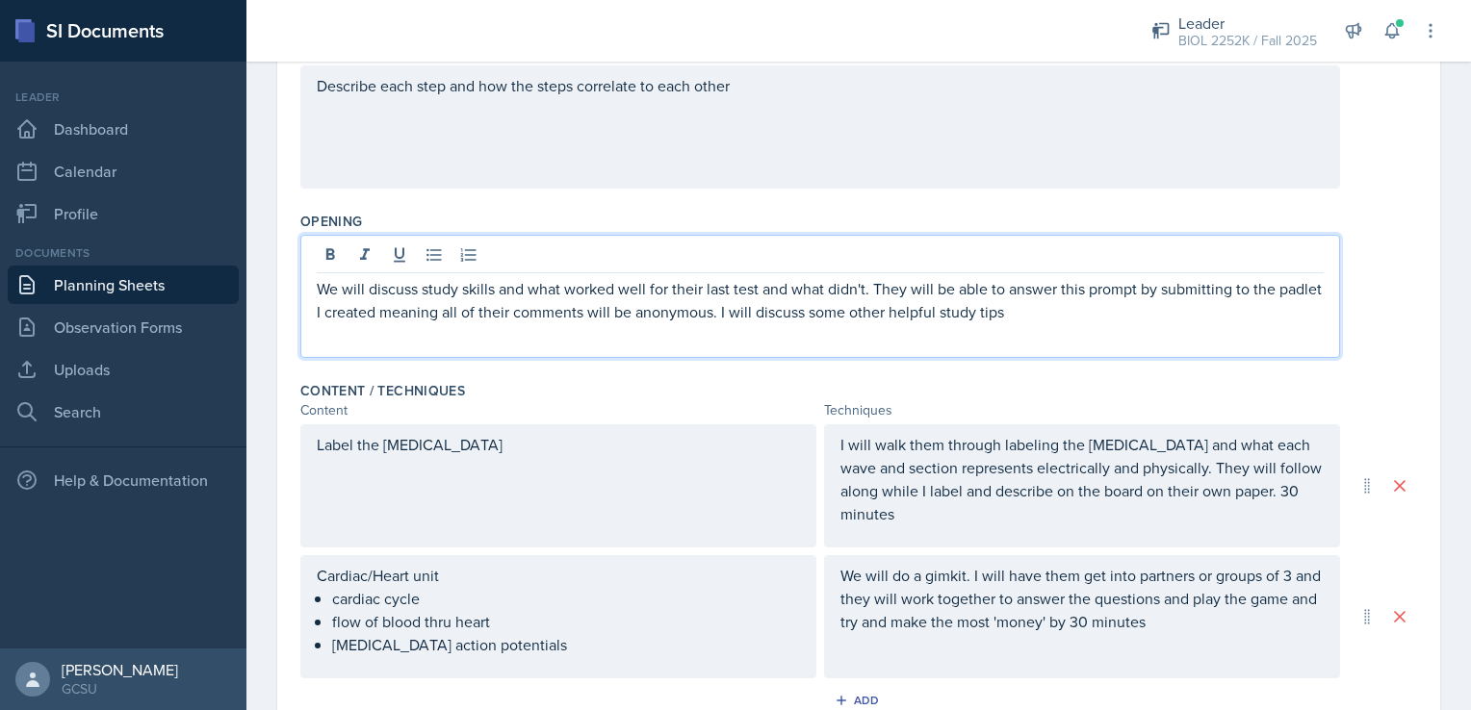
click at [623, 406] on div "Content" at bounding box center [558, 410] width 516 height 20
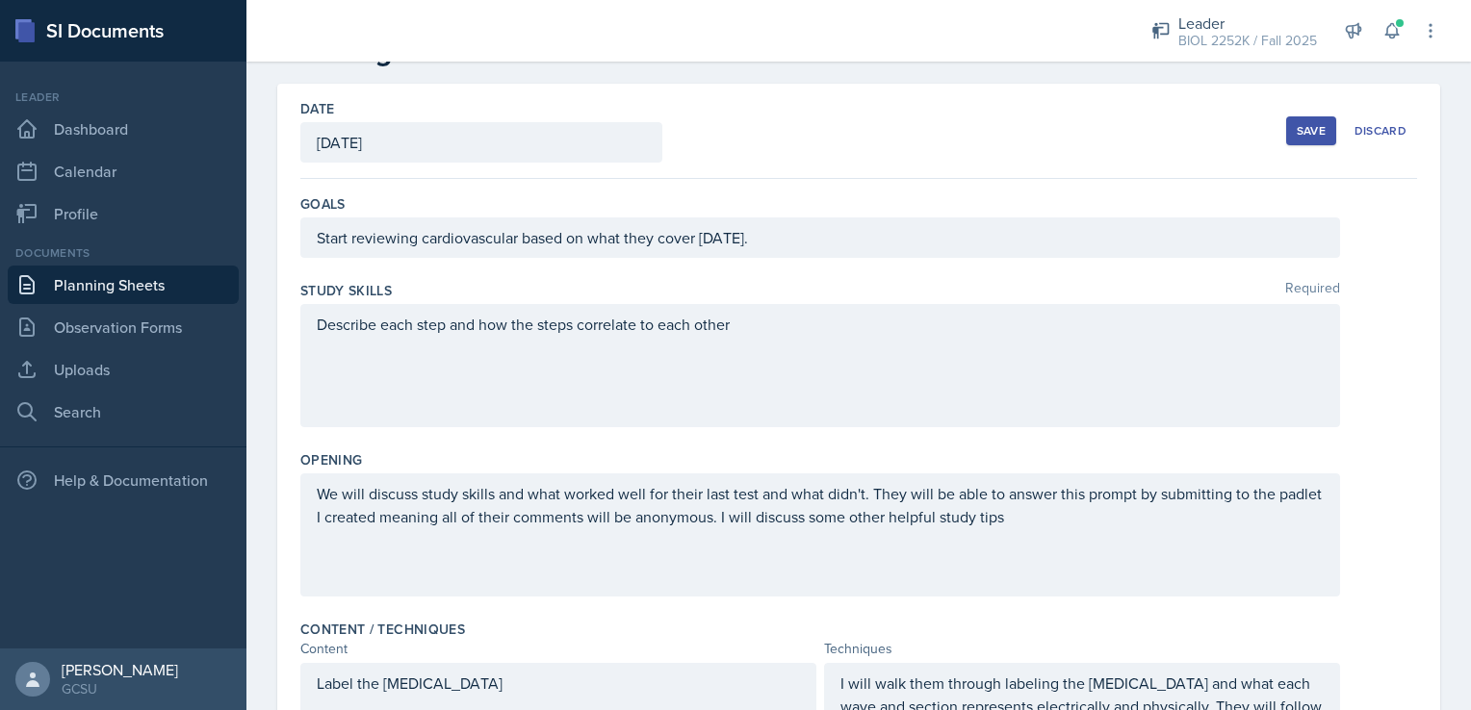
scroll to position [96, 0]
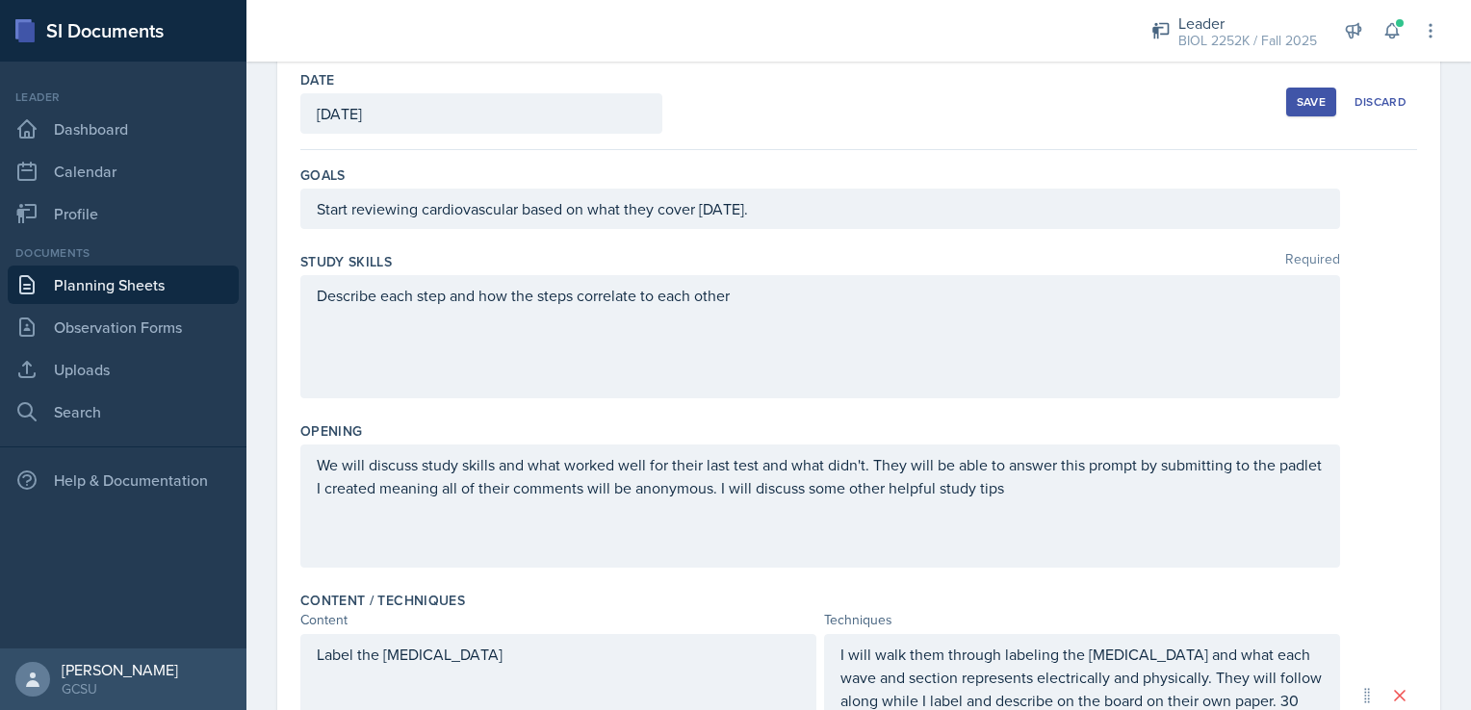
click at [1286, 110] on button "Save" at bounding box center [1311, 102] width 50 height 29
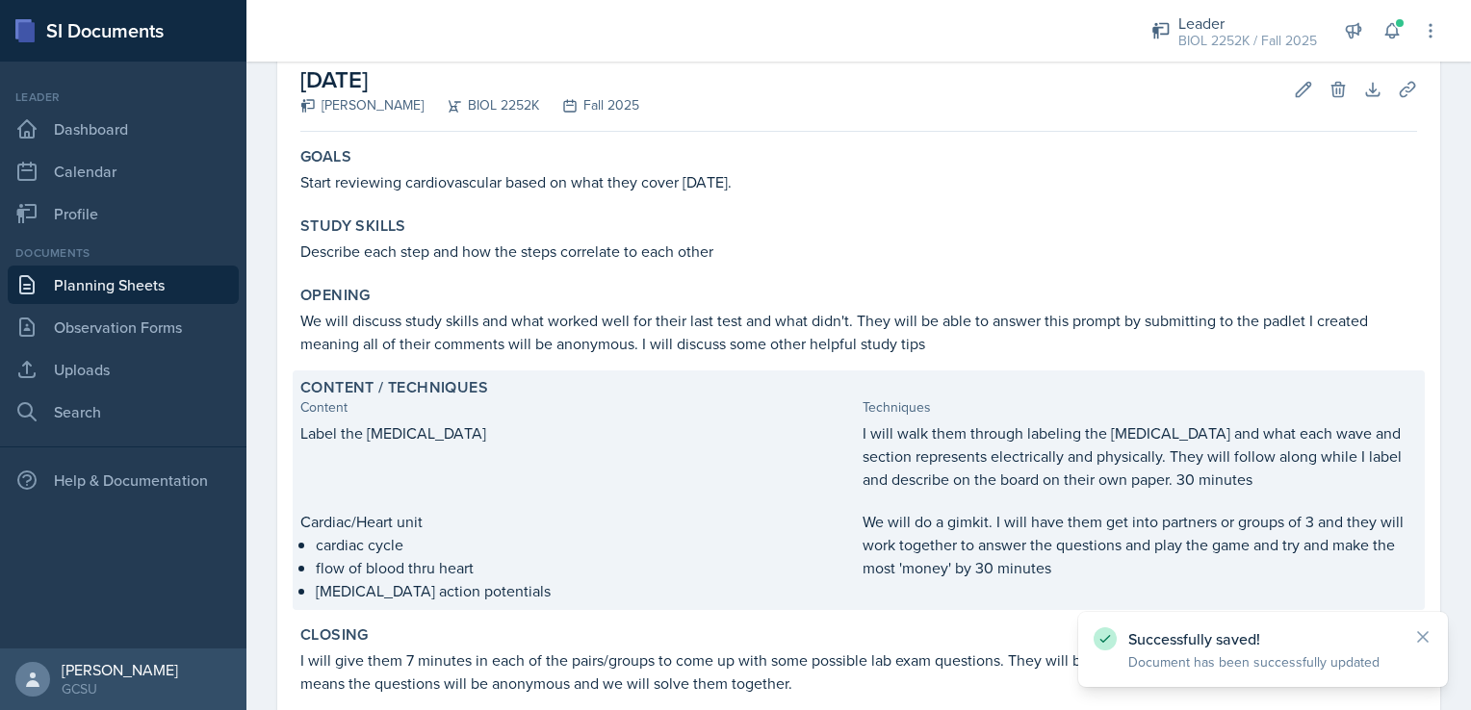
scroll to position [316, 0]
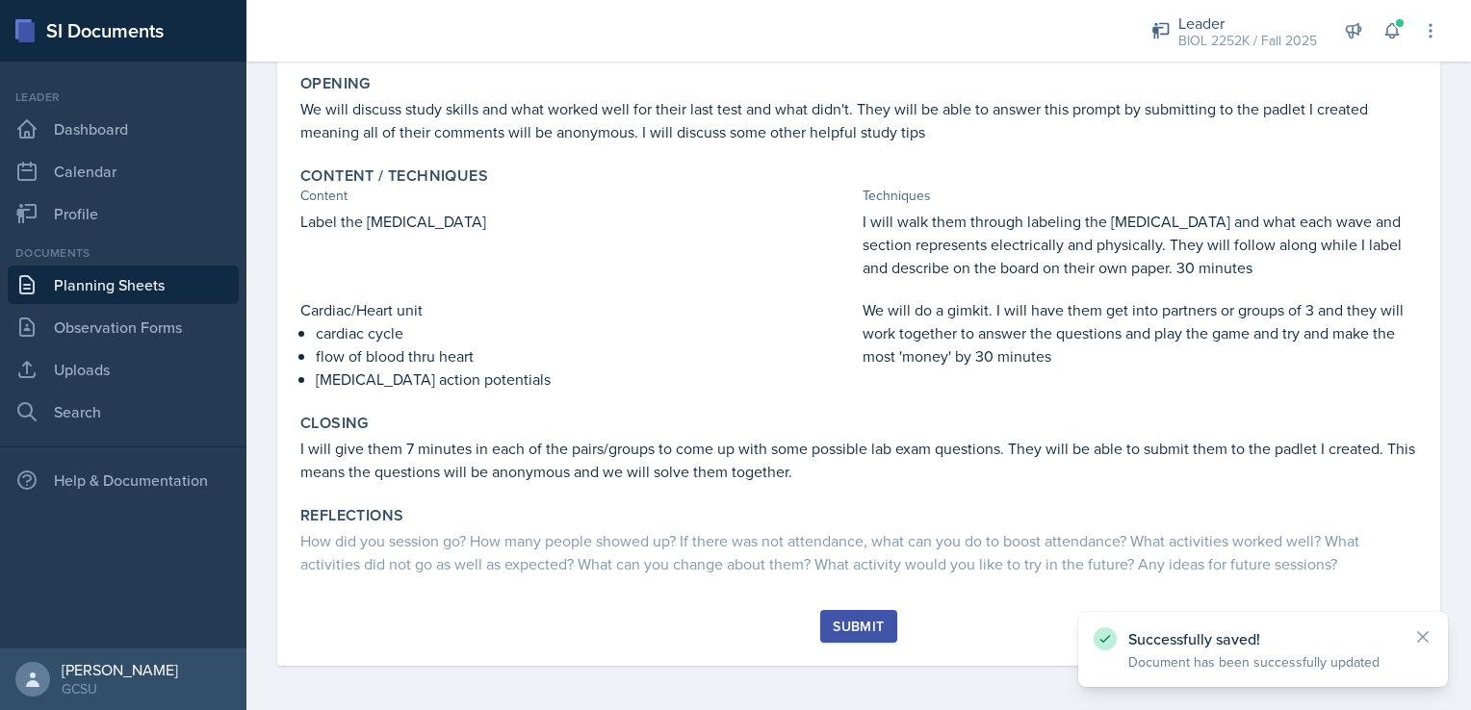
click at [841, 626] on div "Submit" at bounding box center [858, 626] width 51 height 15
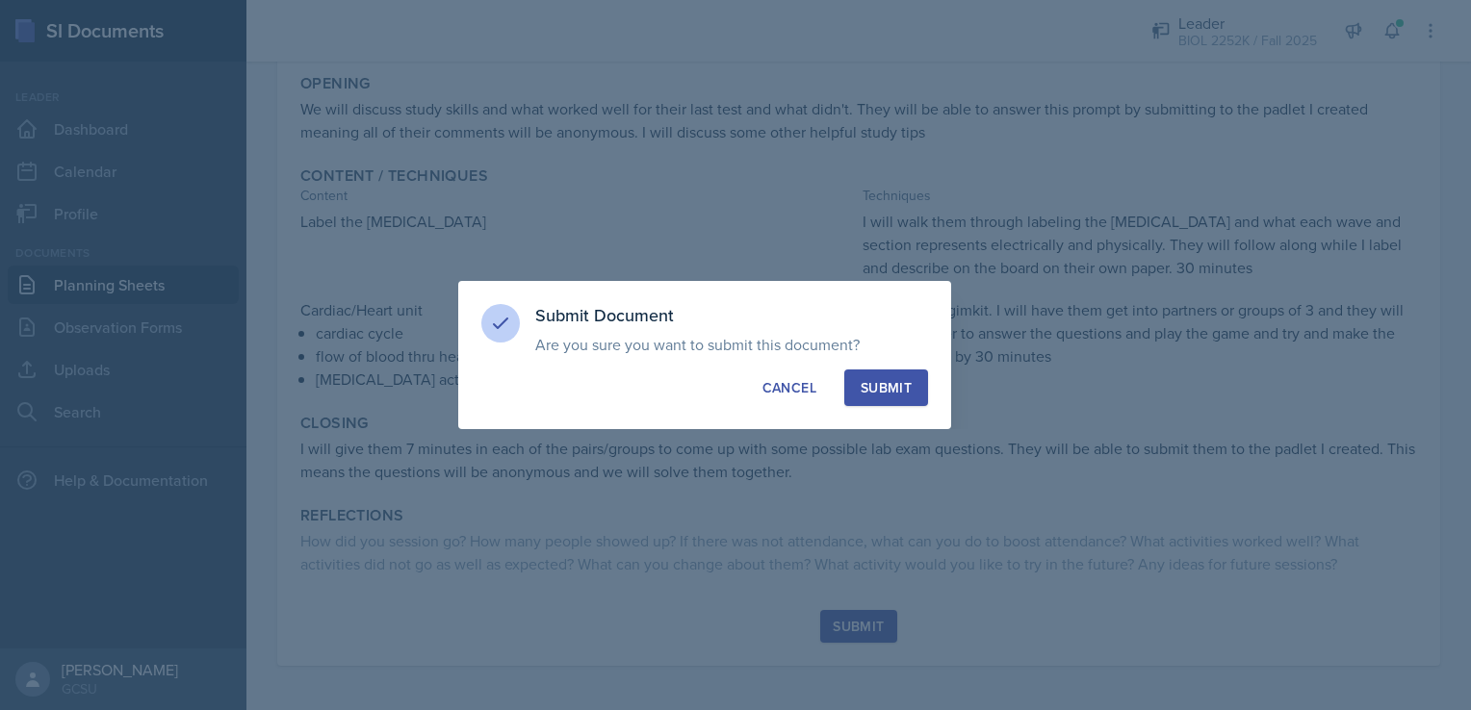
click at [910, 402] on button "Submit" at bounding box center [886, 388] width 84 height 37
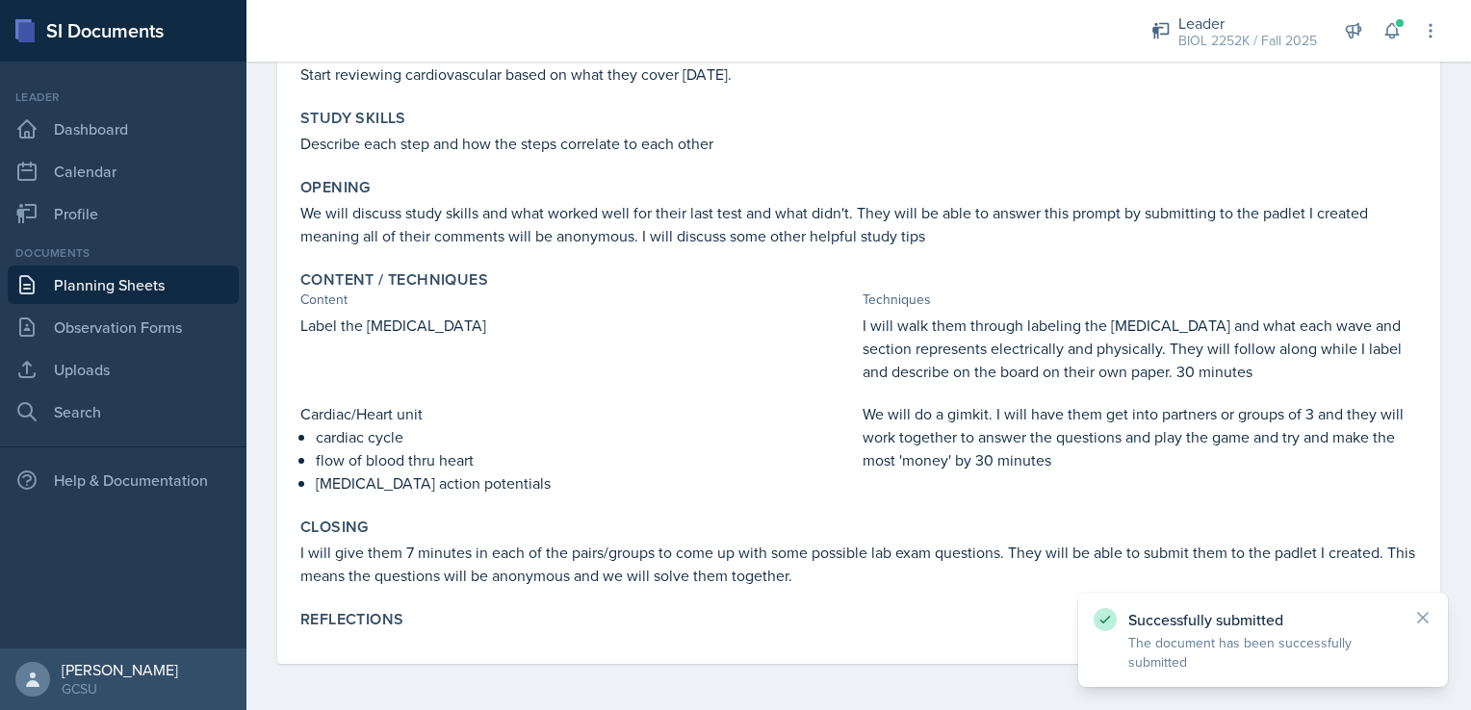
scroll to position [211, 0]
